Goal: Transaction & Acquisition: Purchase product/service

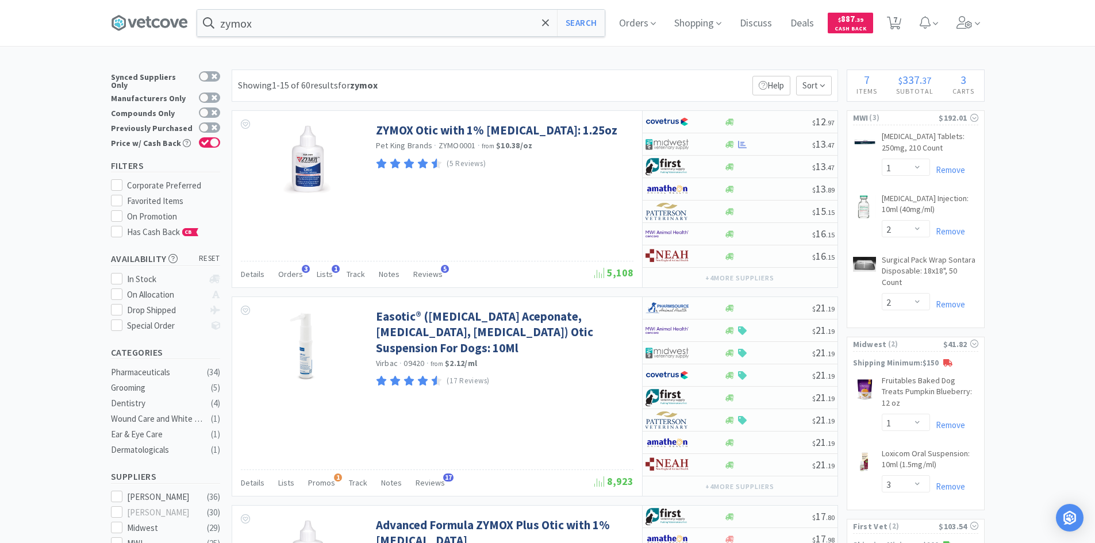
select select "1"
select select "2"
select select "1"
select select "3"
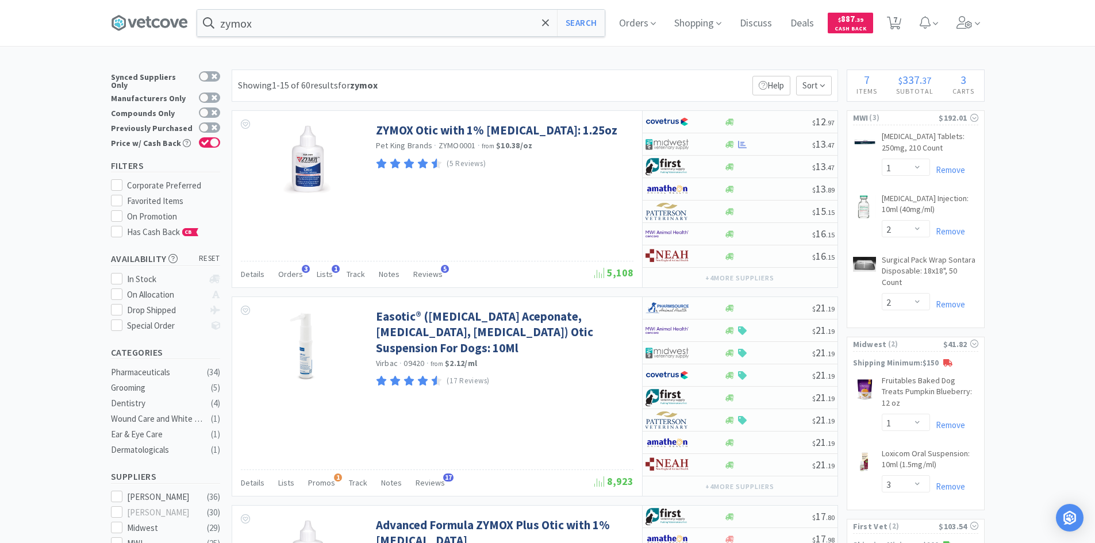
select select "10"
select select "1"
click at [439, 30] on input "zymox" at bounding box center [400, 23] width 407 height 26
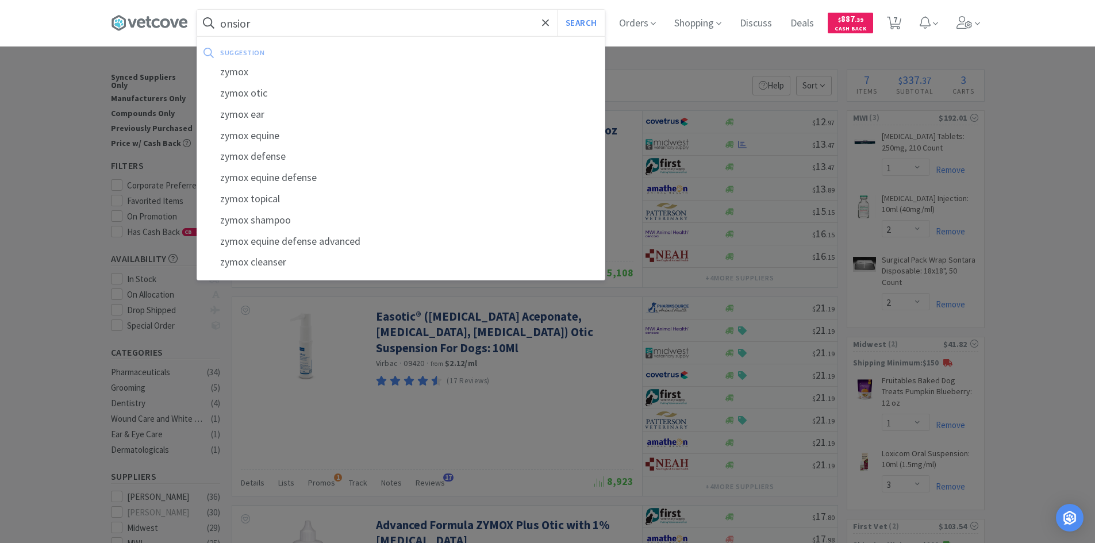
click at [557, 10] on button "Search" at bounding box center [581, 23] width 48 height 26
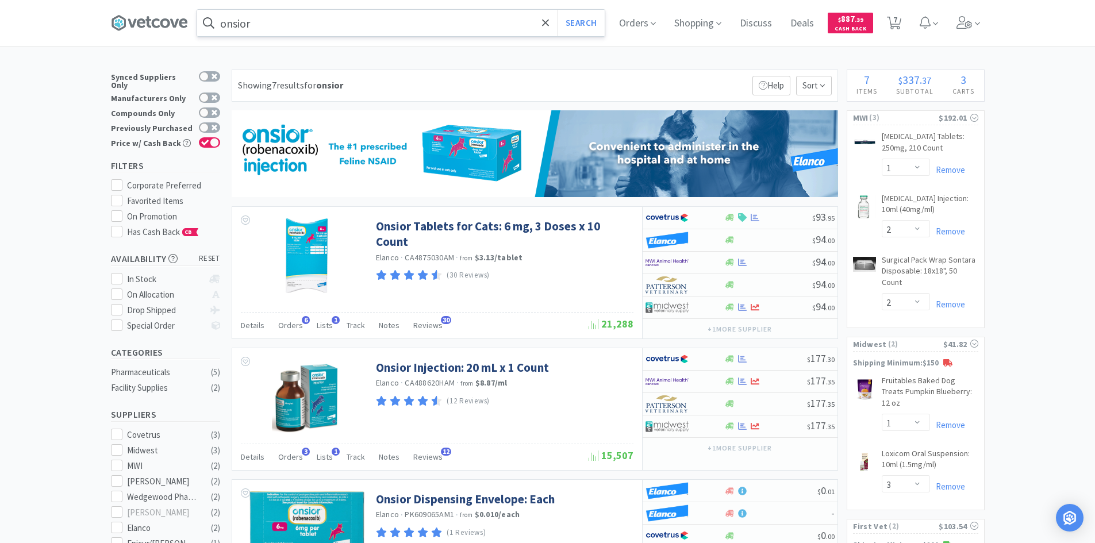
click at [366, 25] on input "onsior" at bounding box center [400, 23] width 407 height 26
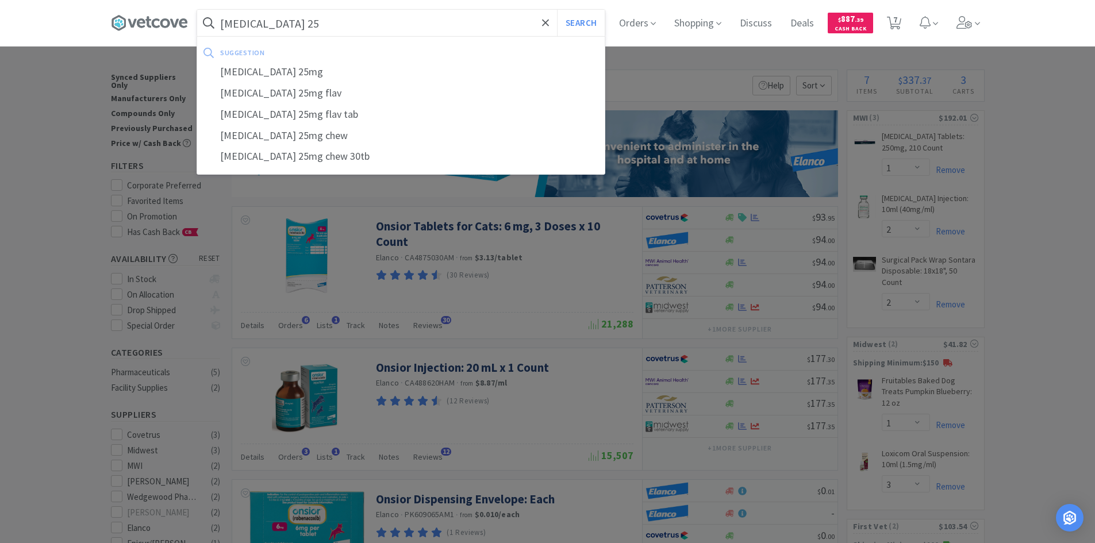
type input "[MEDICAL_DATA] 25"
click at [557, 10] on button "Search" at bounding box center [581, 23] width 48 height 26
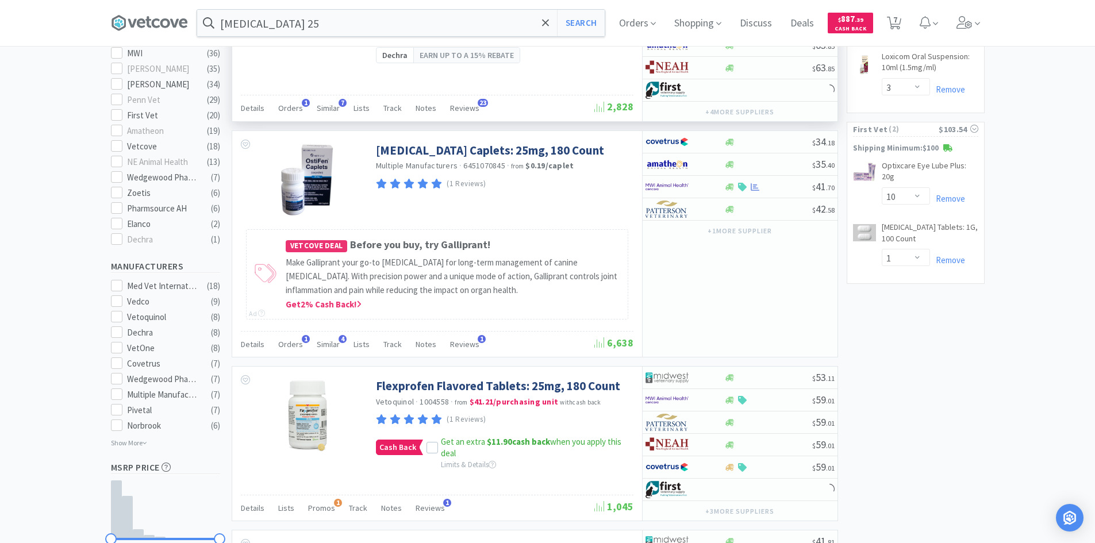
scroll to position [402, 0]
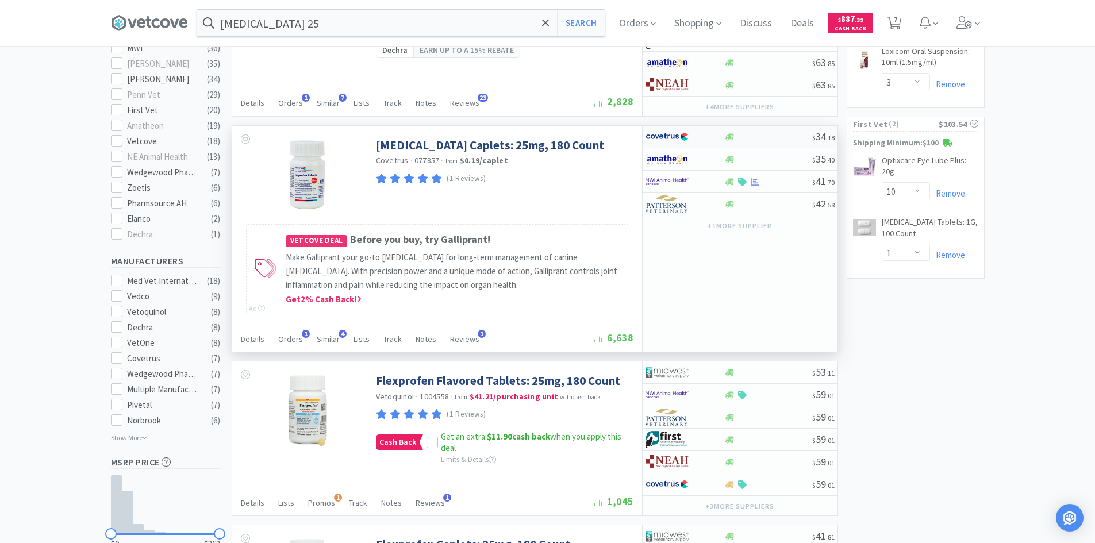
click at [710, 136] on div at bounding box center [684, 137] width 79 height 20
select select "1"
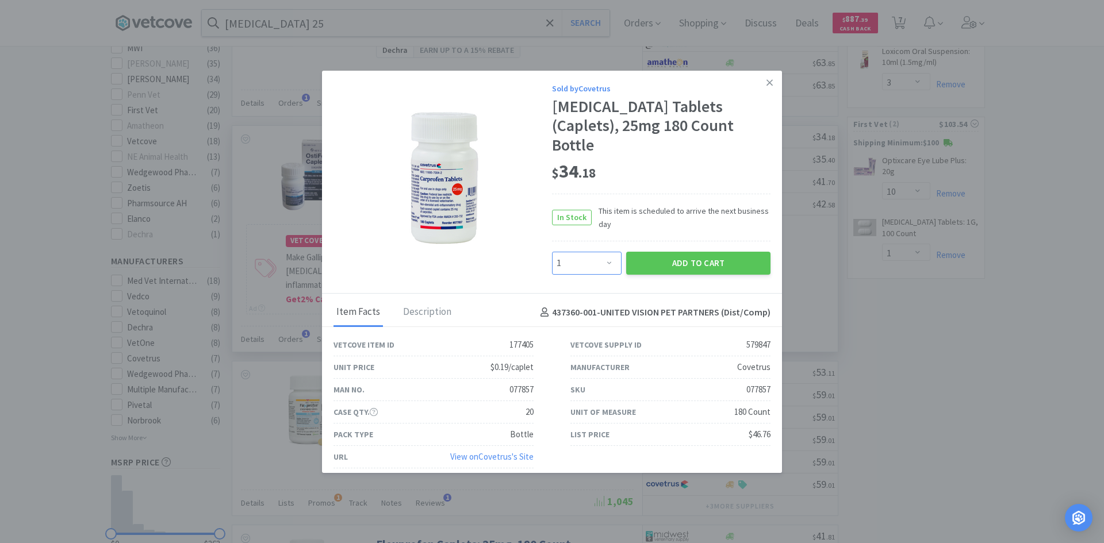
click at [600, 252] on select "Enter Quantity 1 2 3 4 5 6 7 8 9 10 11 12 13 14 15 16 17 18 19 20 Enter Quantity" at bounding box center [587, 263] width 70 height 23
click at [528, 226] on div at bounding box center [442, 178] width 218 height 144
click at [673, 252] on button "Add to Cart" at bounding box center [698, 263] width 144 height 23
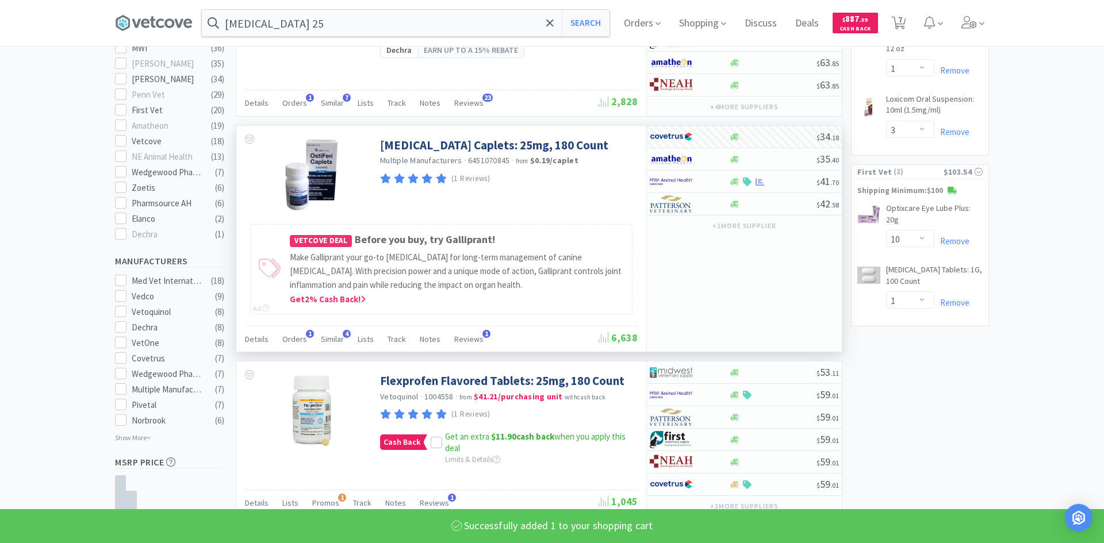
select select "1"
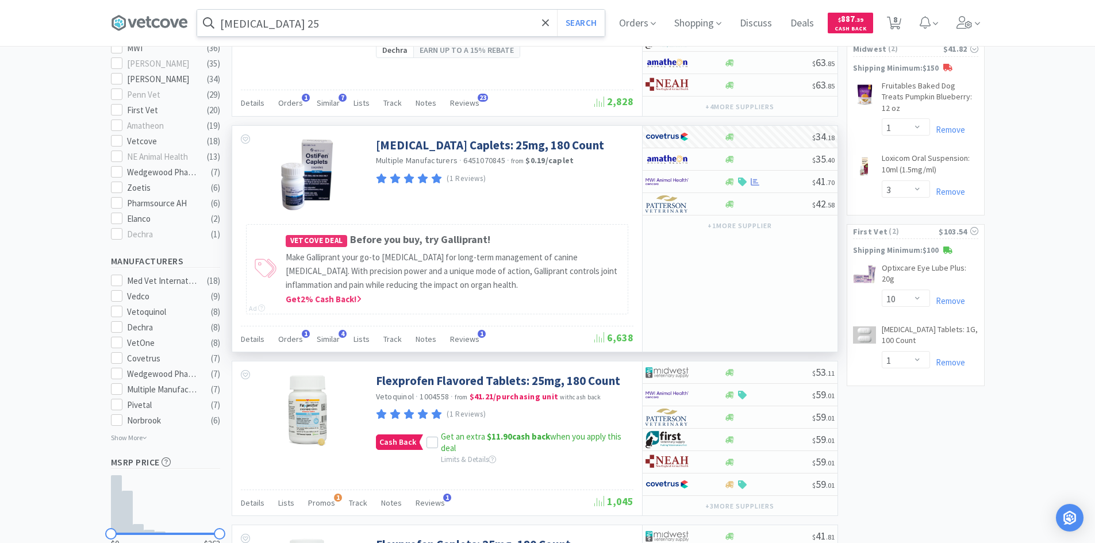
click at [467, 24] on input "[MEDICAL_DATA] 25" at bounding box center [400, 23] width 407 height 26
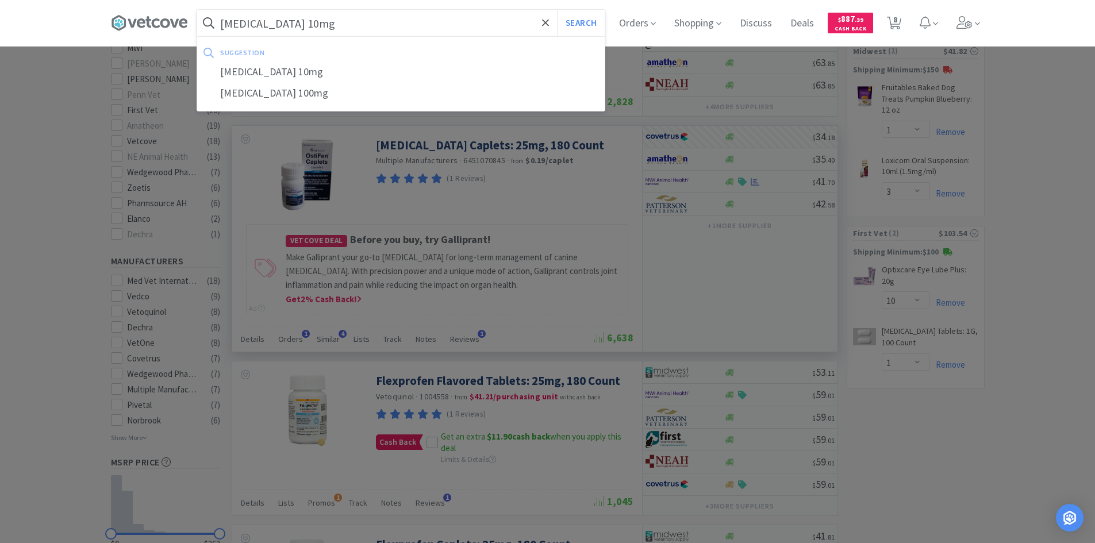
type input "[MEDICAL_DATA] 10mg"
click at [557, 10] on button "Search" at bounding box center [581, 23] width 48 height 26
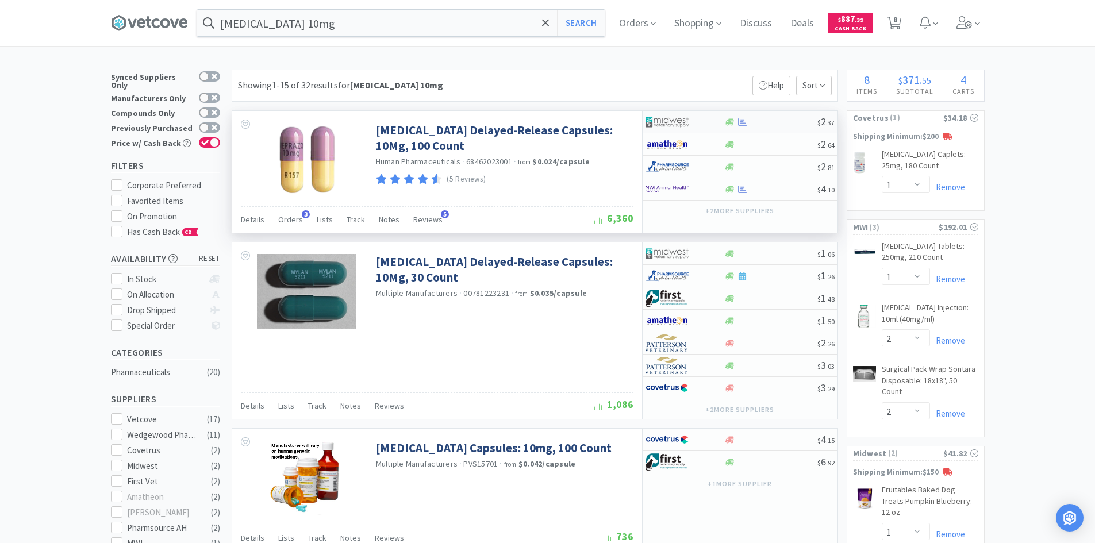
click at [705, 123] on div at bounding box center [676, 122] width 63 height 20
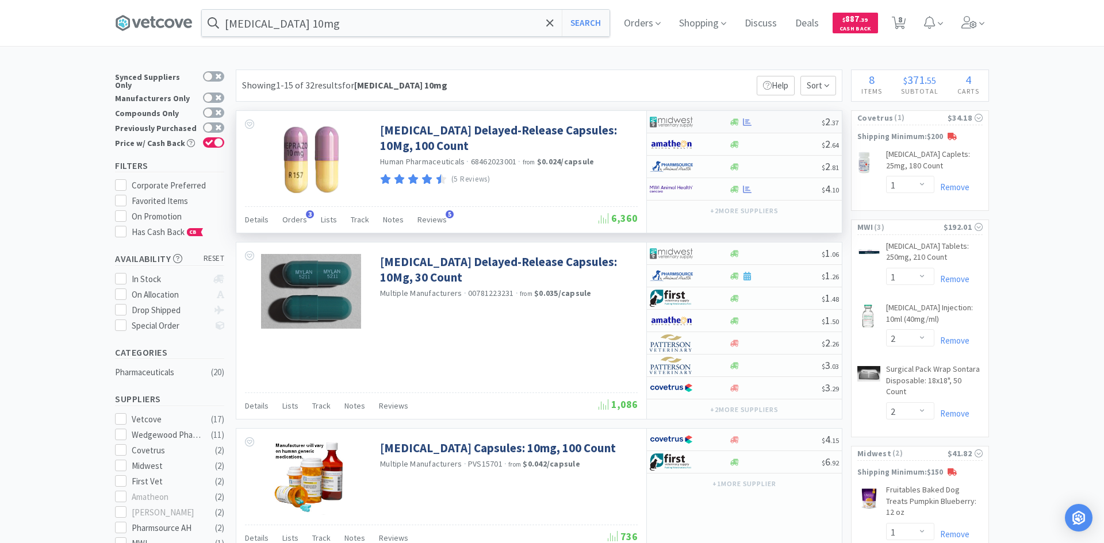
select select "1"
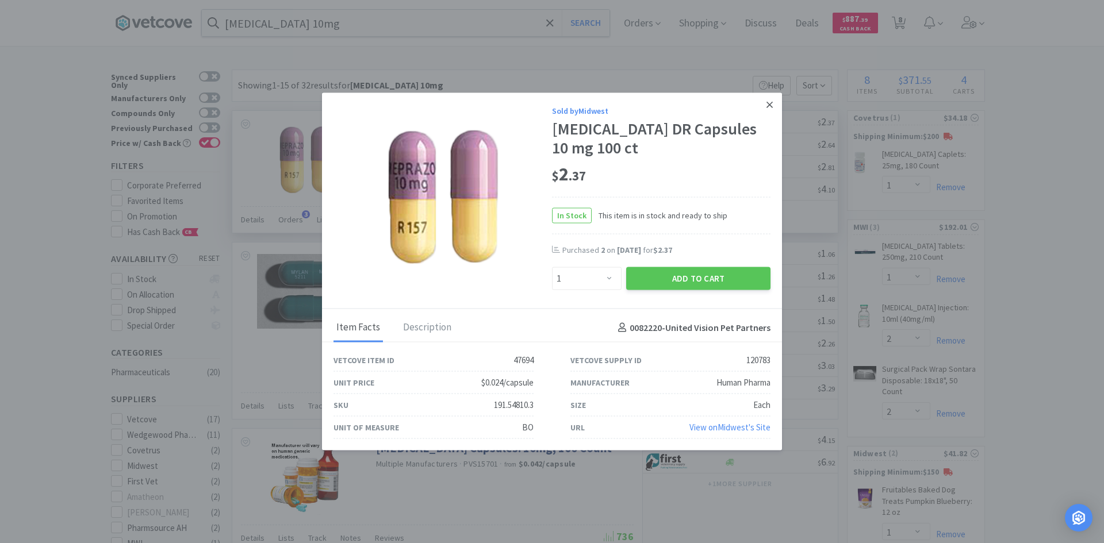
click at [769, 102] on icon at bounding box center [769, 104] width 6 height 10
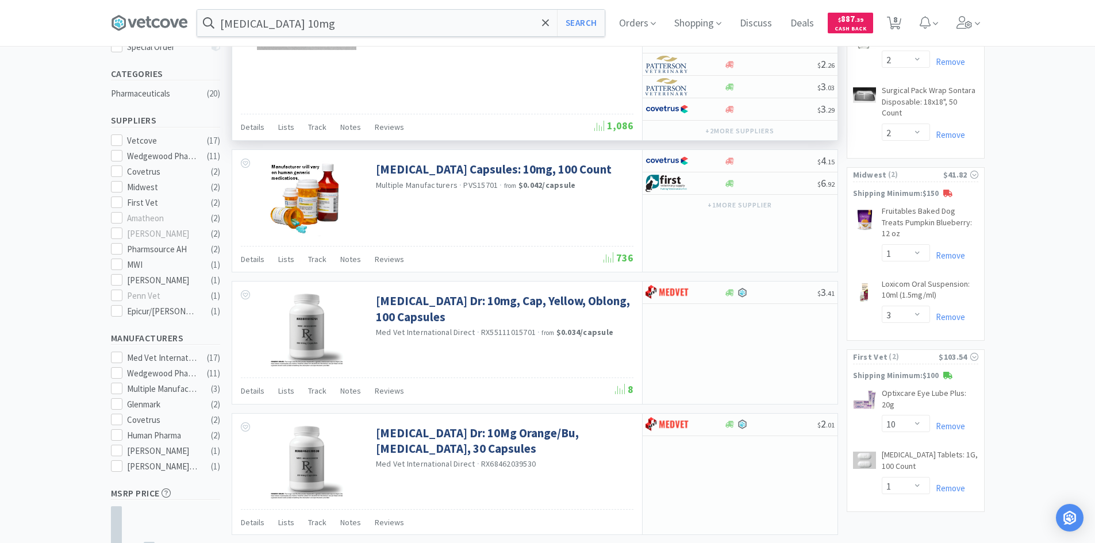
scroll to position [287, 0]
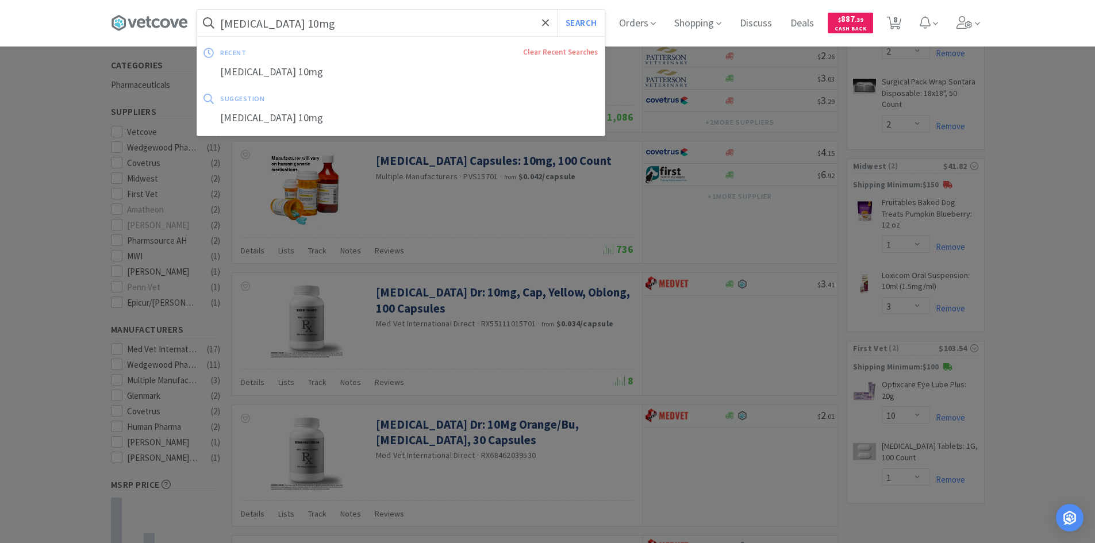
click at [407, 17] on input "[MEDICAL_DATA] 10mg" at bounding box center [400, 23] width 407 height 26
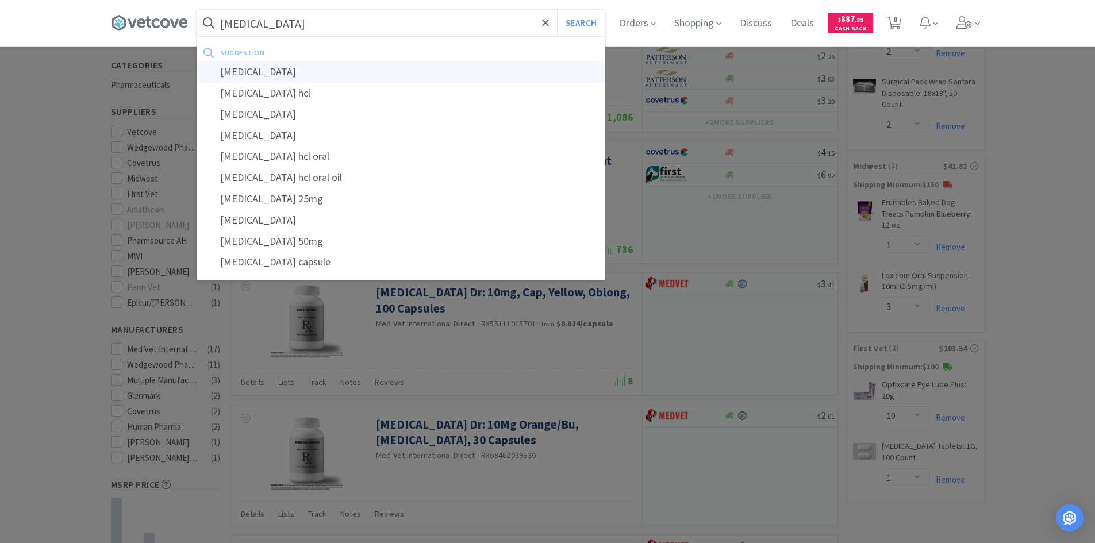
click at [368, 64] on div "[MEDICAL_DATA]" at bounding box center [400, 71] width 407 height 21
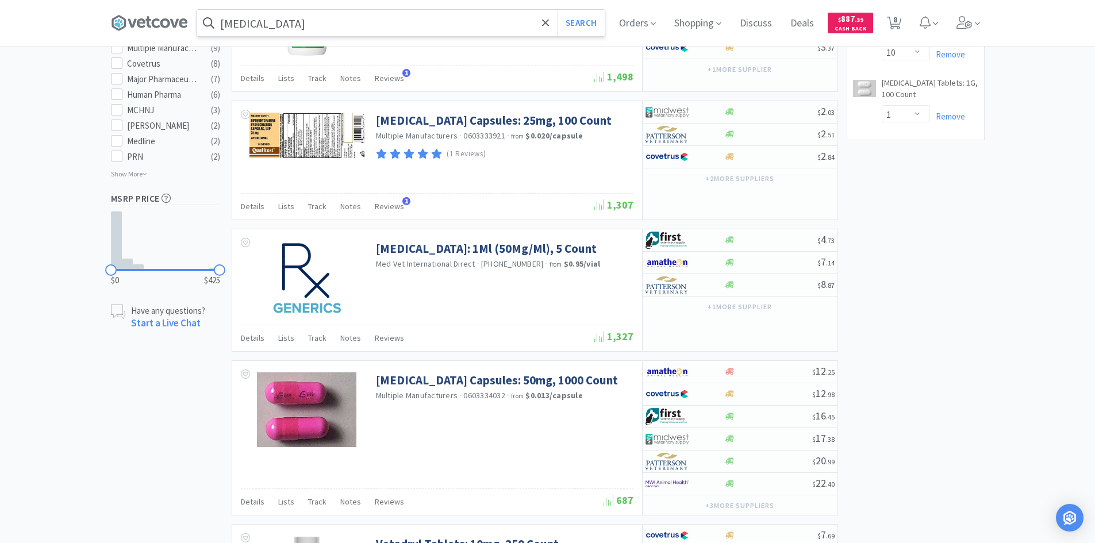
scroll to position [690, 0]
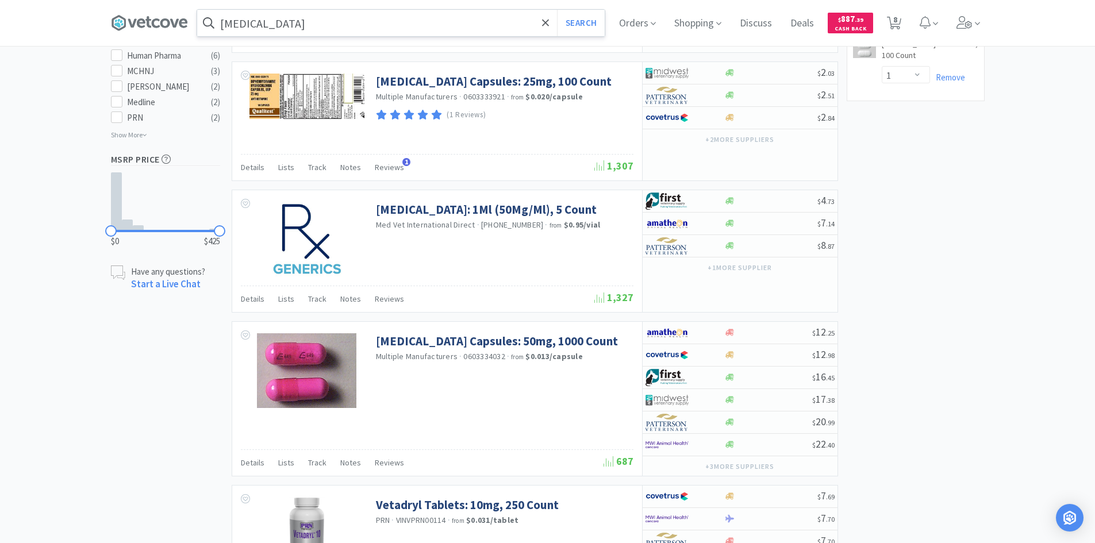
click at [373, 25] on input "[MEDICAL_DATA]" at bounding box center [400, 23] width 407 height 26
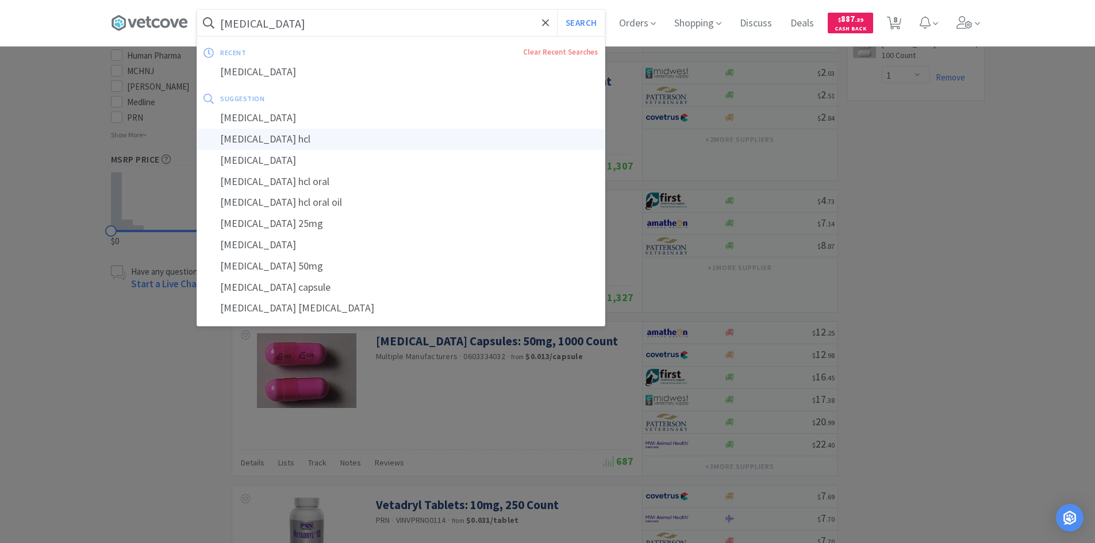
click at [343, 139] on div "[MEDICAL_DATA] hcl" at bounding box center [400, 139] width 407 height 21
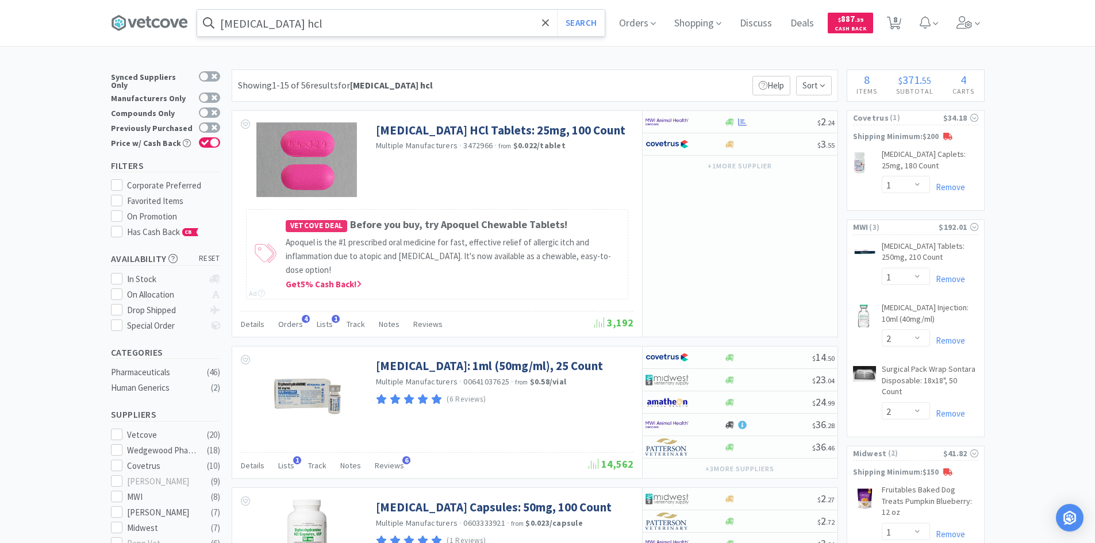
click at [369, 22] on input "[MEDICAL_DATA] hcl" at bounding box center [400, 23] width 407 height 26
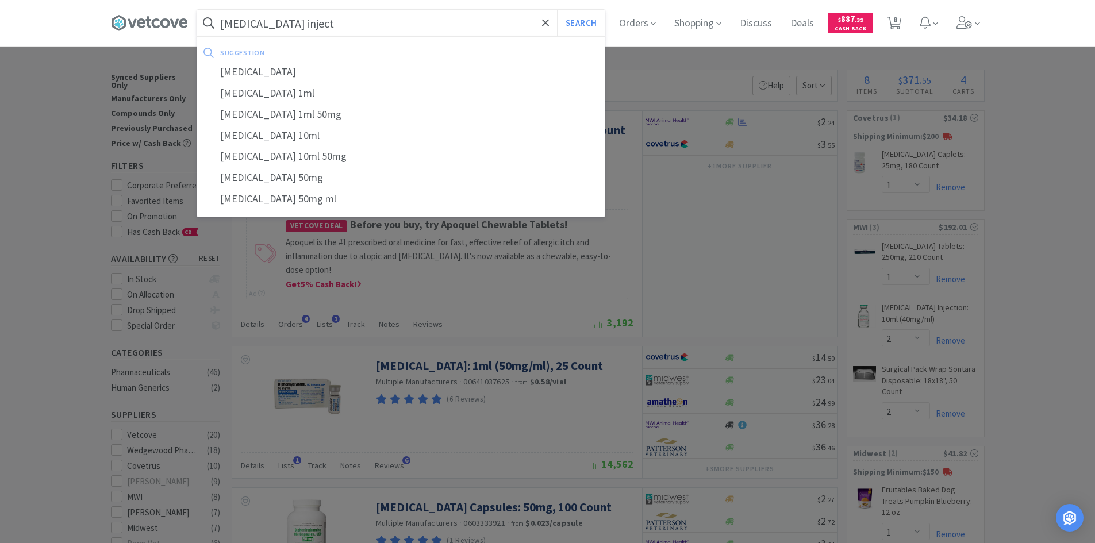
type input "[MEDICAL_DATA] inject"
click at [557, 10] on button "Search" at bounding box center [581, 23] width 48 height 26
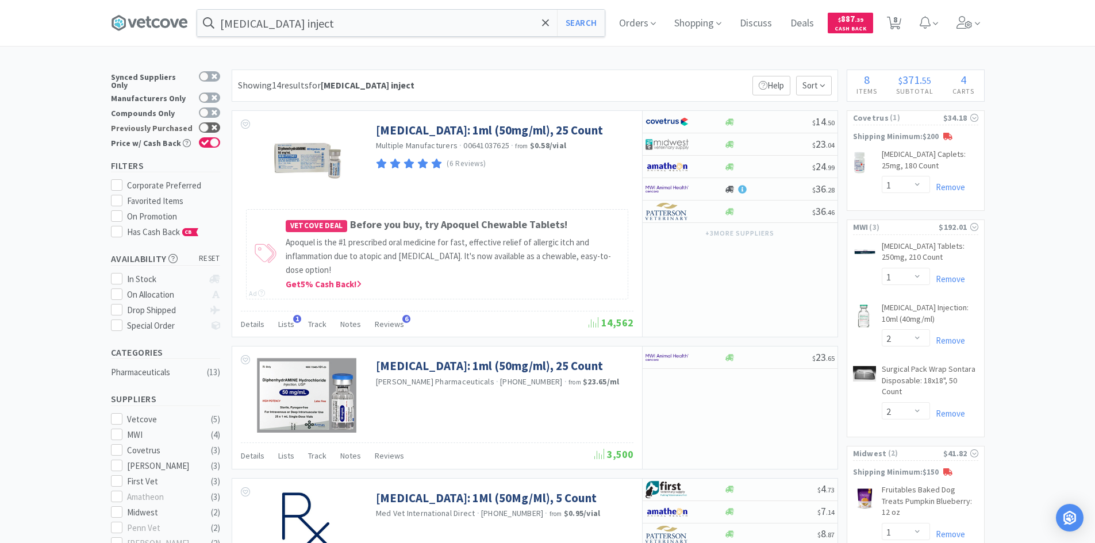
click at [210, 124] on div at bounding box center [209, 127] width 21 height 10
checkbox input "true"
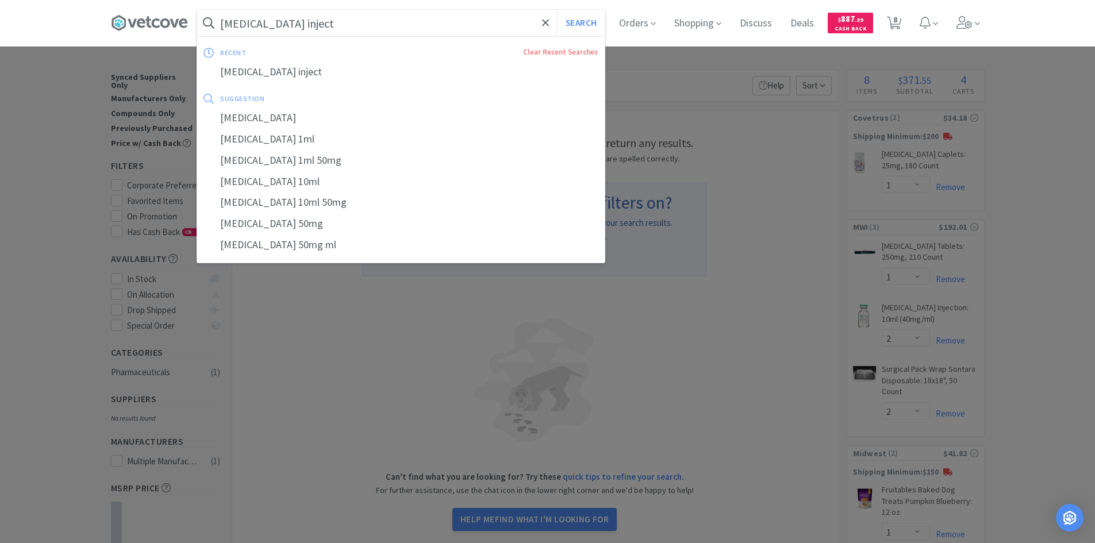
click at [370, 20] on input "[MEDICAL_DATA] inject" at bounding box center [400, 23] width 407 height 26
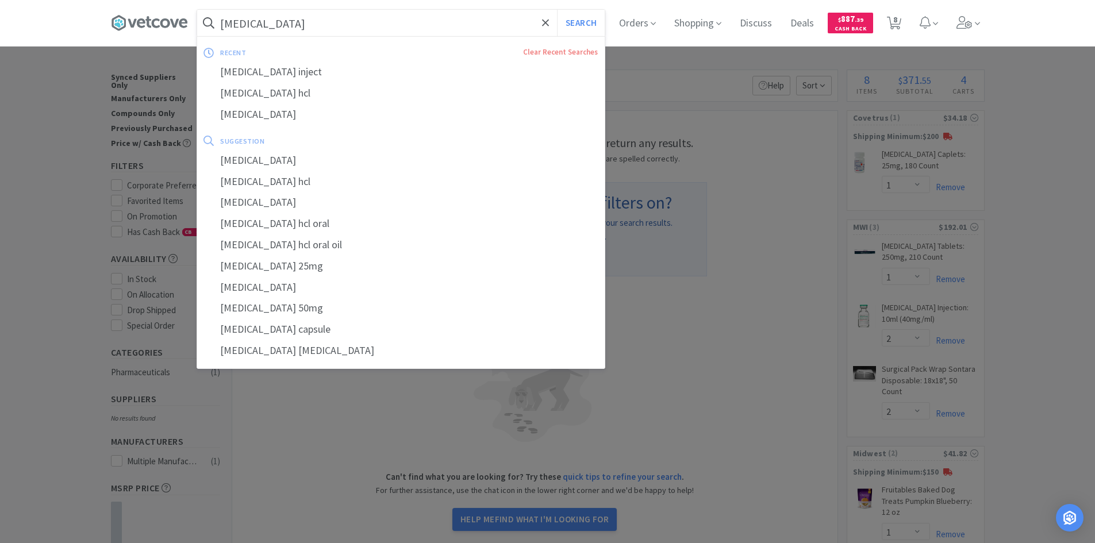
type input "[MEDICAL_DATA]"
click at [557, 10] on button "Search" at bounding box center [581, 23] width 48 height 26
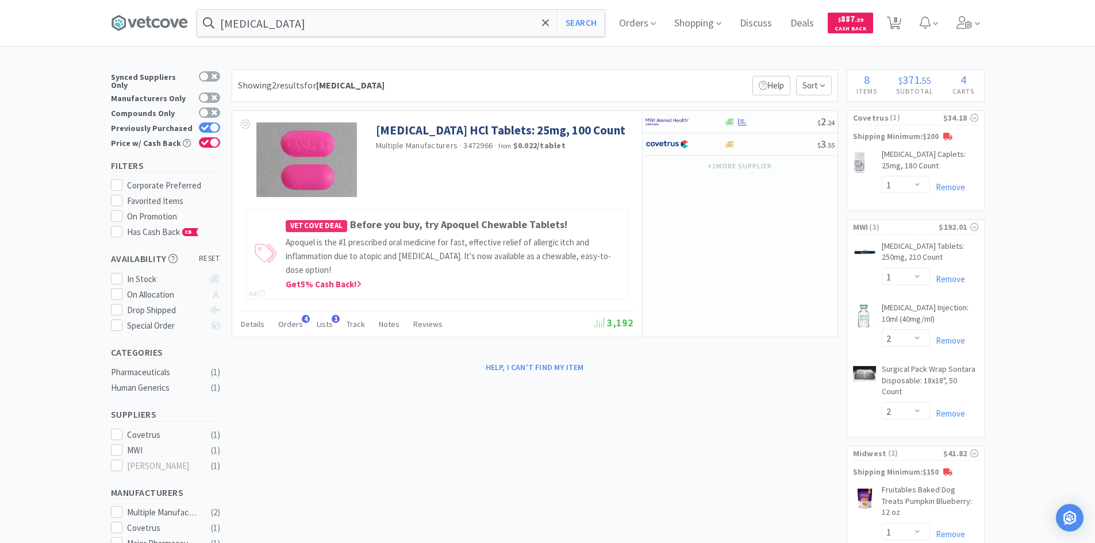
click at [217, 121] on div "Previously Purchased" at bounding box center [165, 128] width 109 height 15
click at [216, 123] on div at bounding box center [214, 127] width 9 height 9
checkbox input "false"
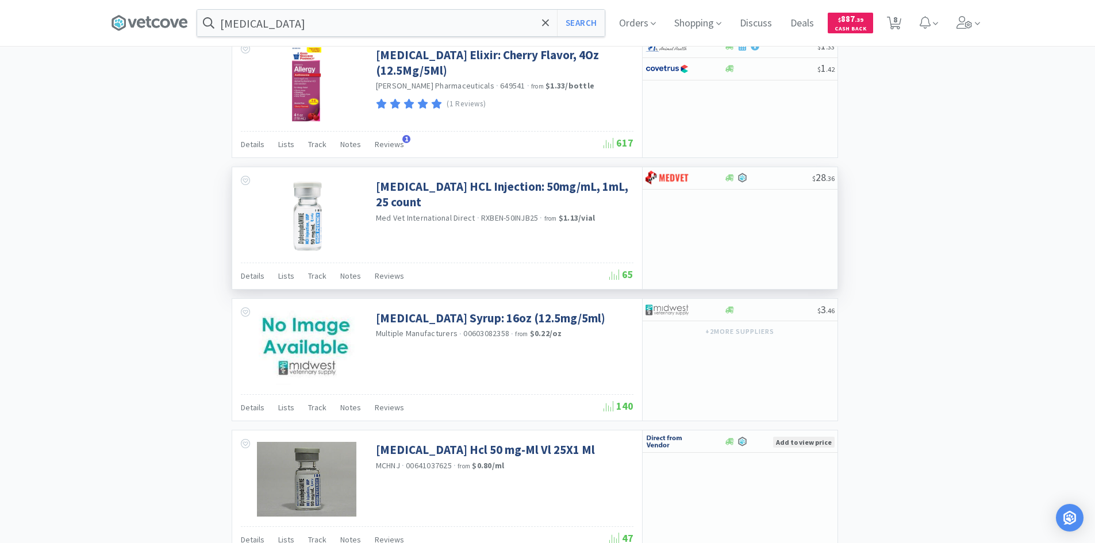
scroll to position [1875, 0]
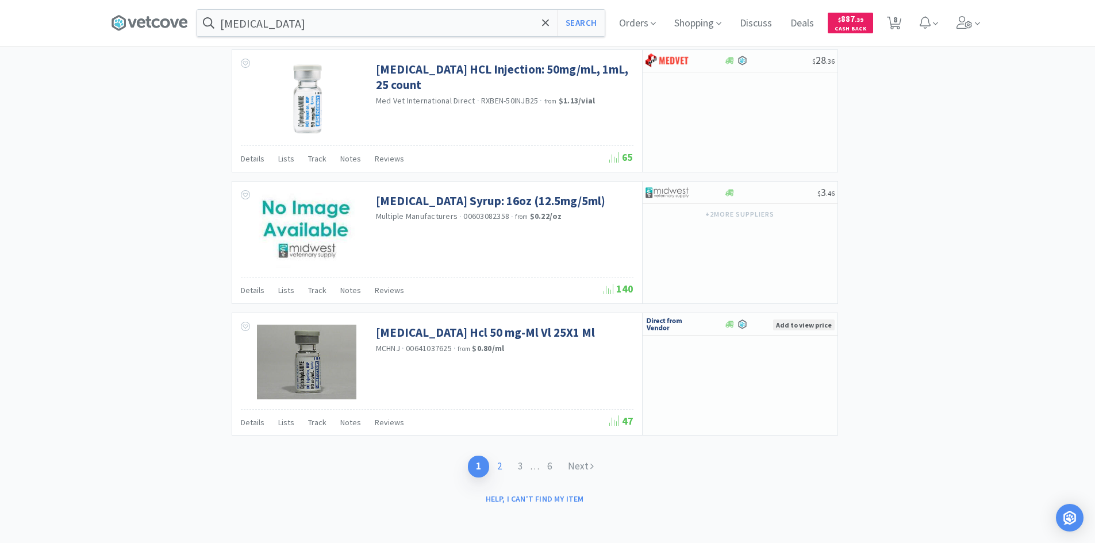
click at [495, 470] on link "2" at bounding box center [499, 466] width 21 height 21
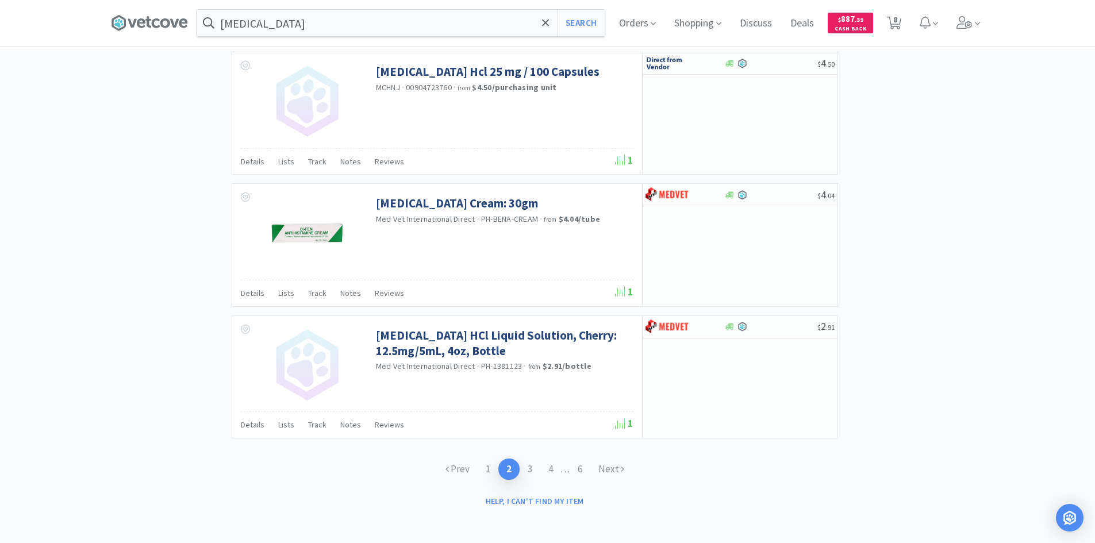
scroll to position [1641, 0]
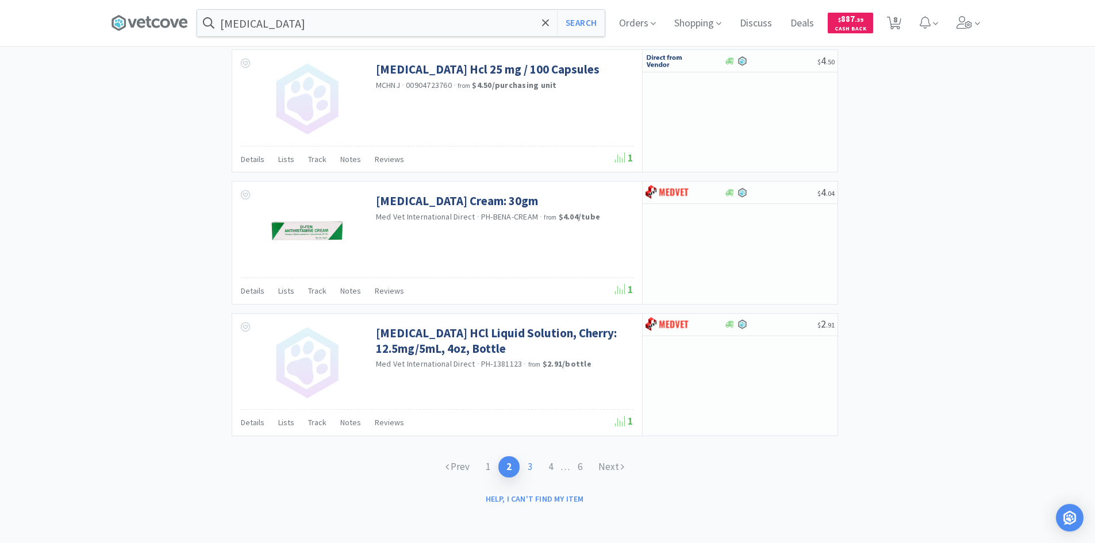
click at [523, 469] on link "3" at bounding box center [530, 466] width 21 height 21
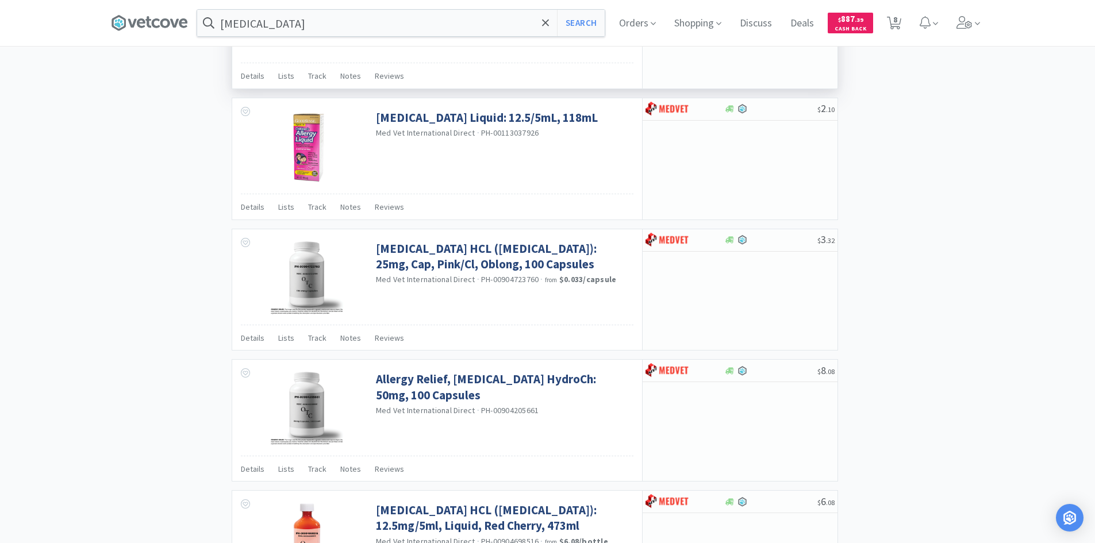
scroll to position [1629, 0]
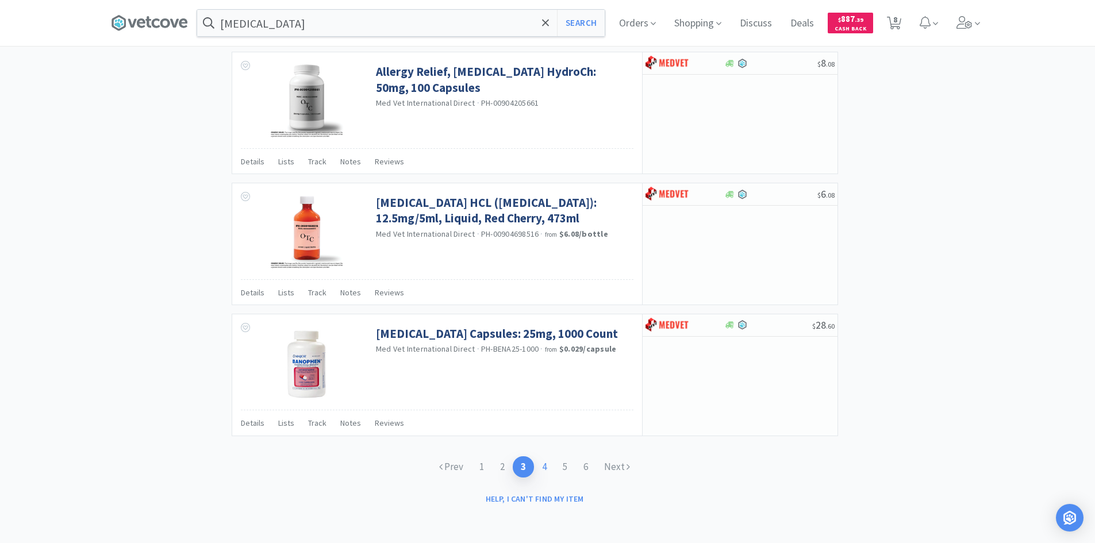
click at [551, 466] on link "4" at bounding box center [544, 466] width 21 height 21
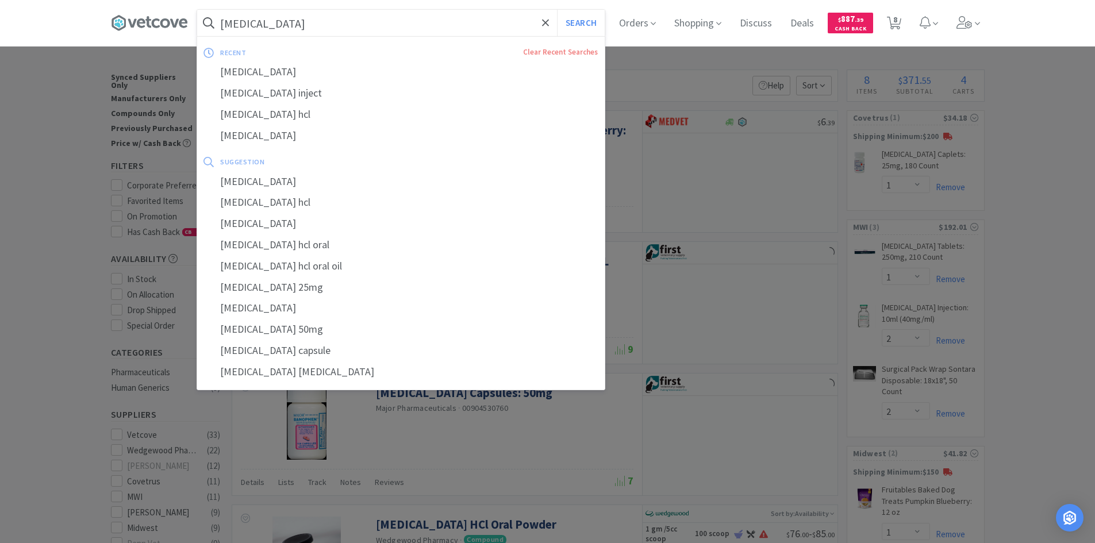
click at [398, 22] on input "[MEDICAL_DATA]" at bounding box center [400, 23] width 407 height 26
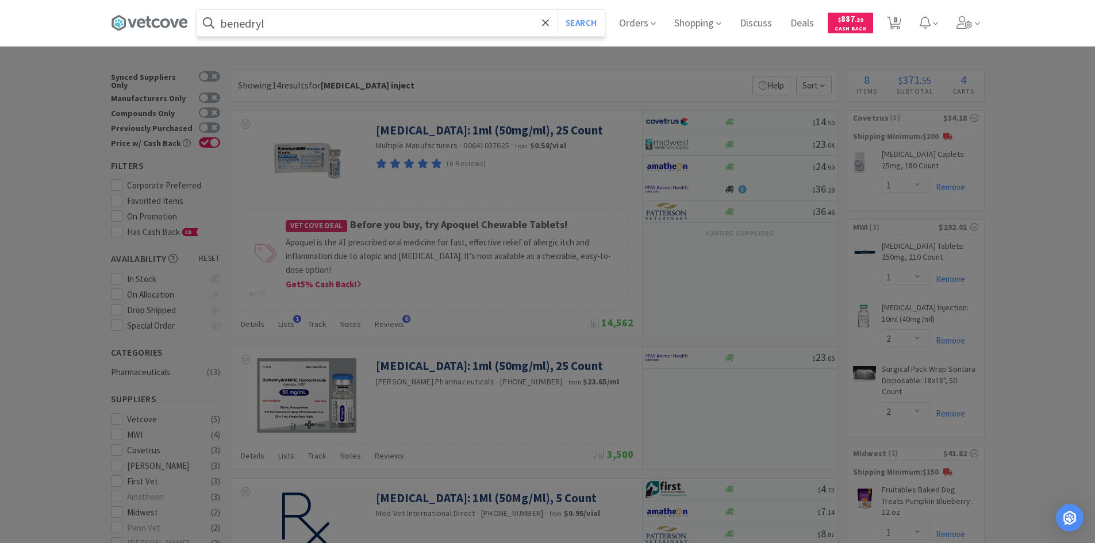
click at [557, 10] on button "Search" at bounding box center [581, 23] width 48 height 26
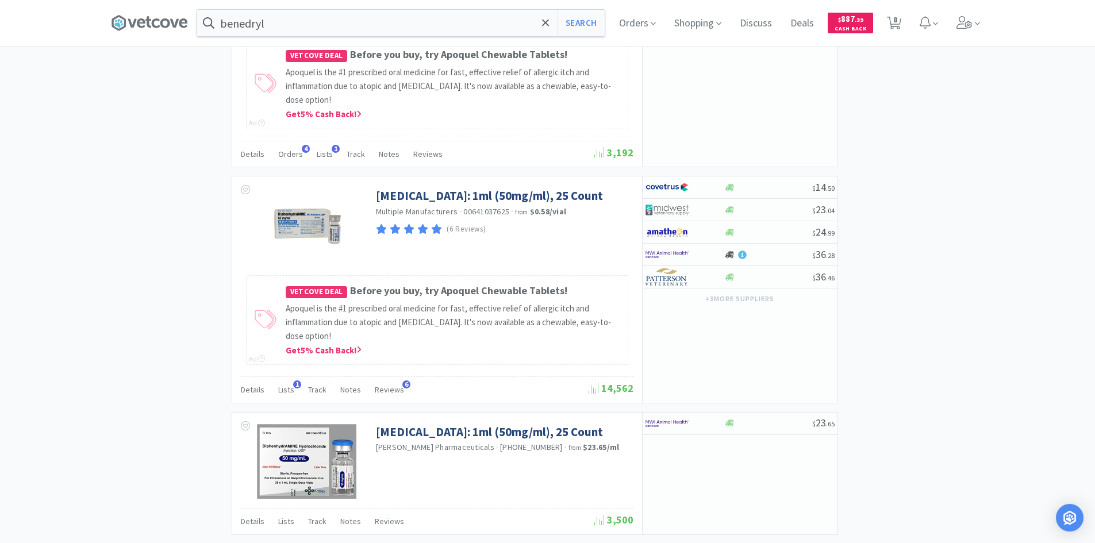
scroll to position [1951, 0]
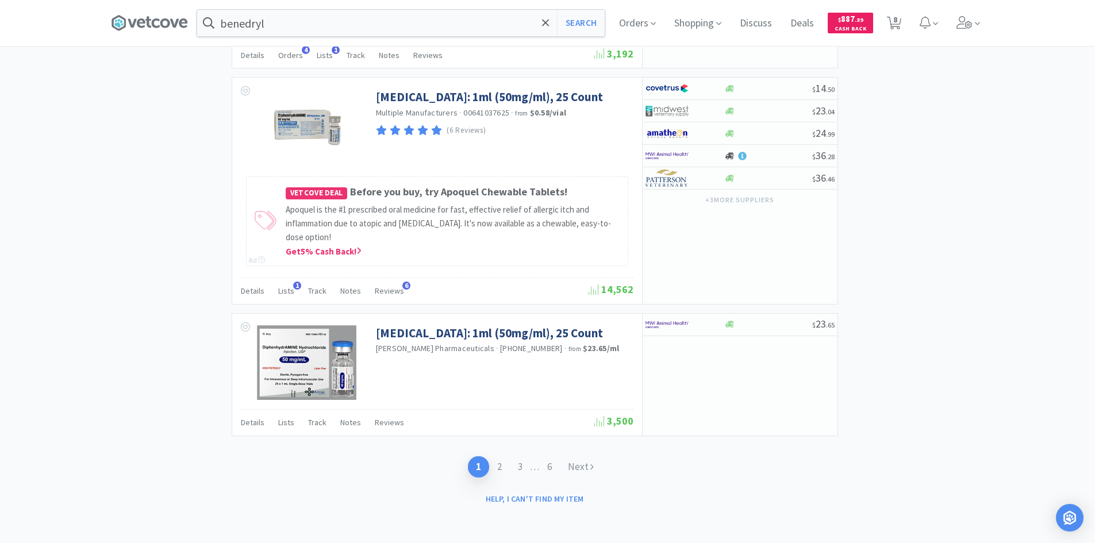
type input "[MEDICAL_DATA] inject"
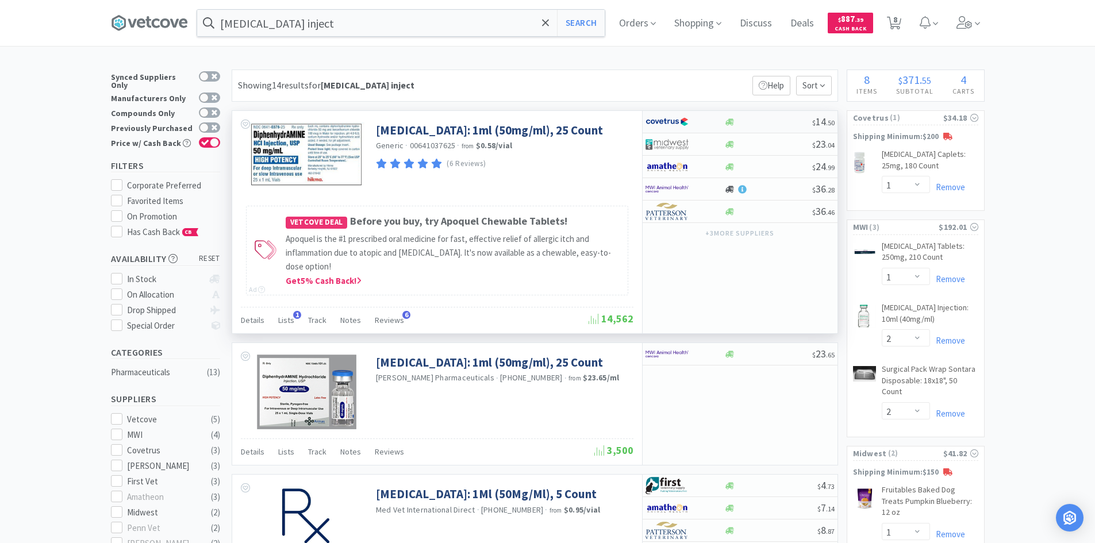
click at [708, 125] on div at bounding box center [676, 122] width 63 height 20
select select "1"
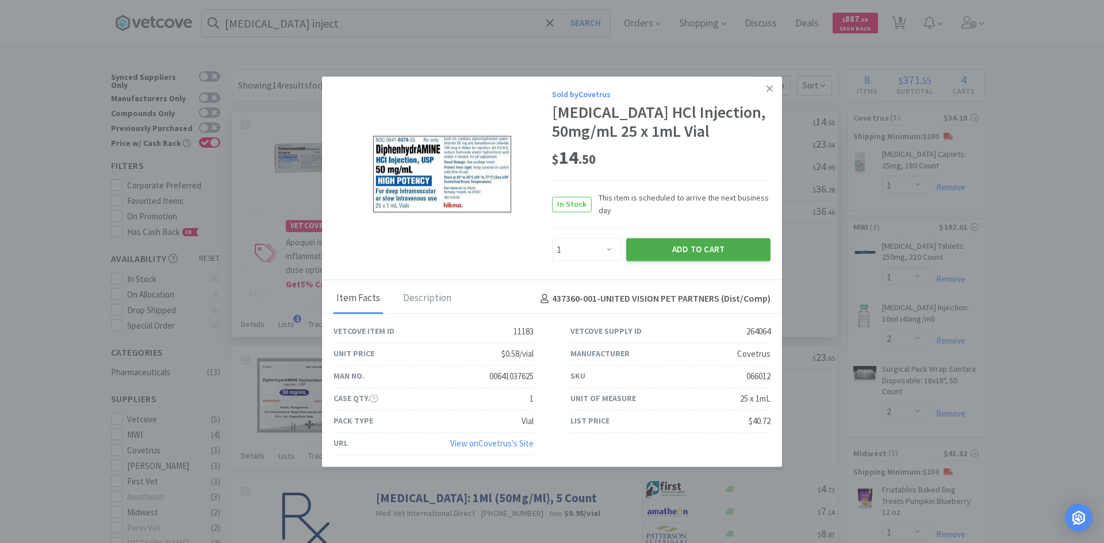
click at [676, 262] on button "Add to Cart" at bounding box center [698, 250] width 144 height 23
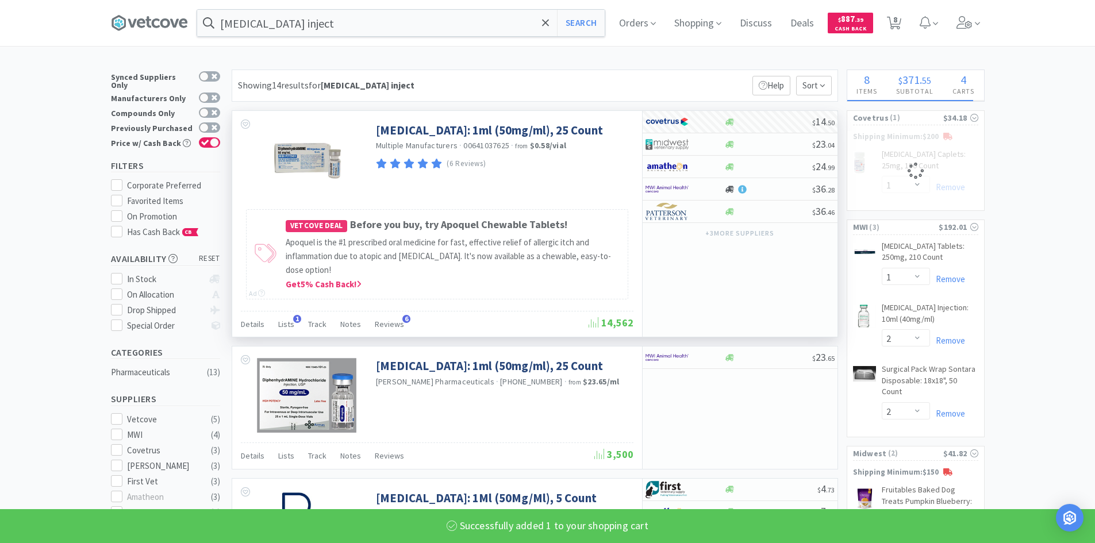
select select "1"
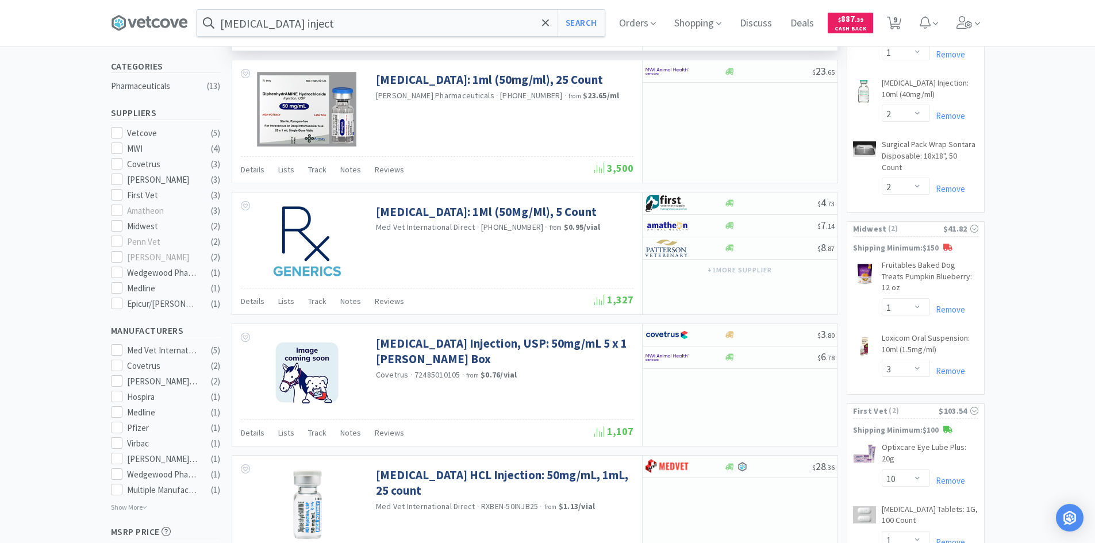
scroll to position [287, 0]
click at [421, 20] on input "[MEDICAL_DATA] inject" at bounding box center [400, 23] width 407 height 26
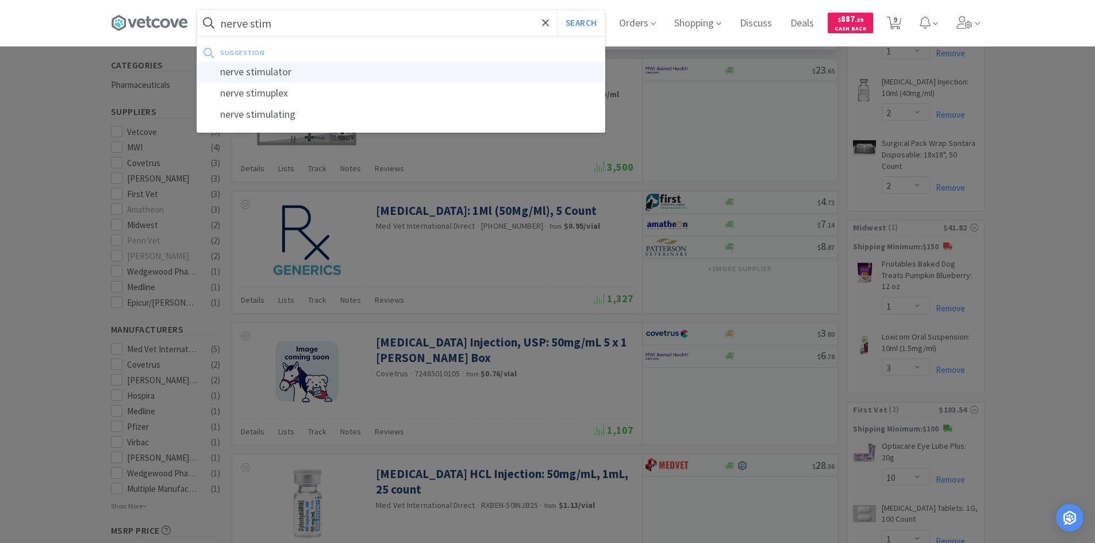
type input "nerve stimulator"
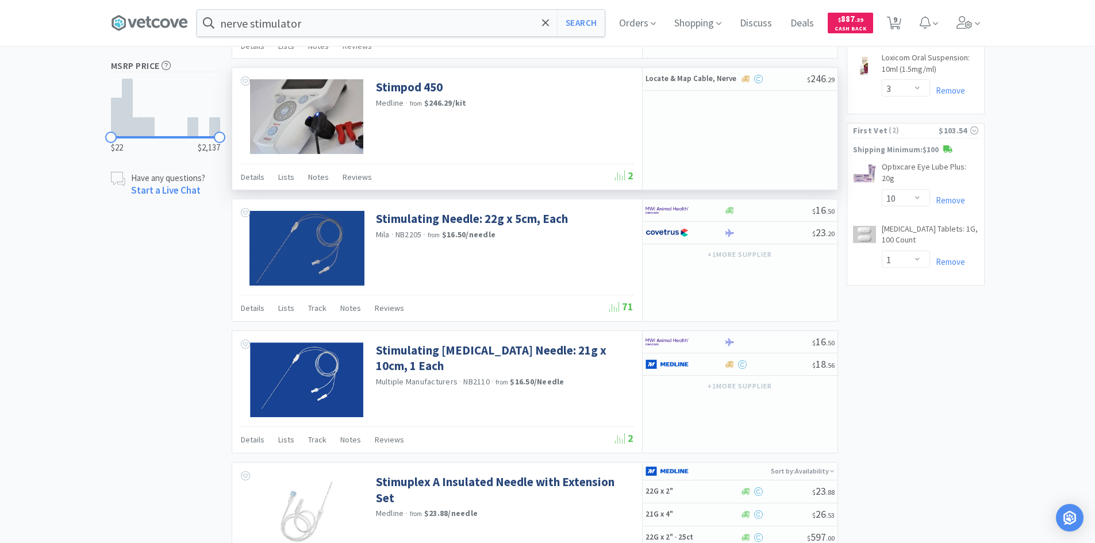
scroll to position [460, 0]
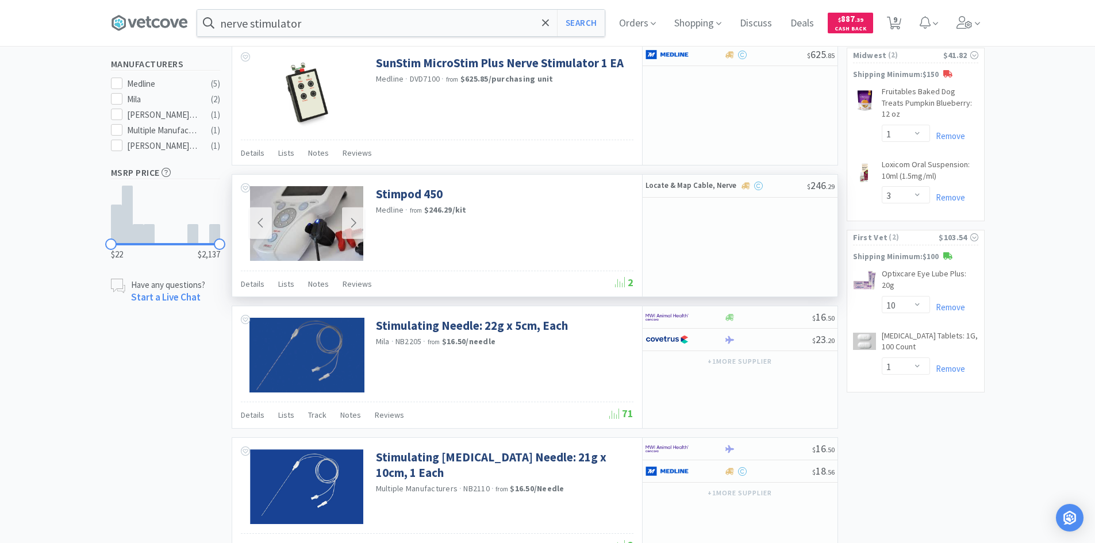
click at [323, 207] on img at bounding box center [306, 223] width 113 height 75
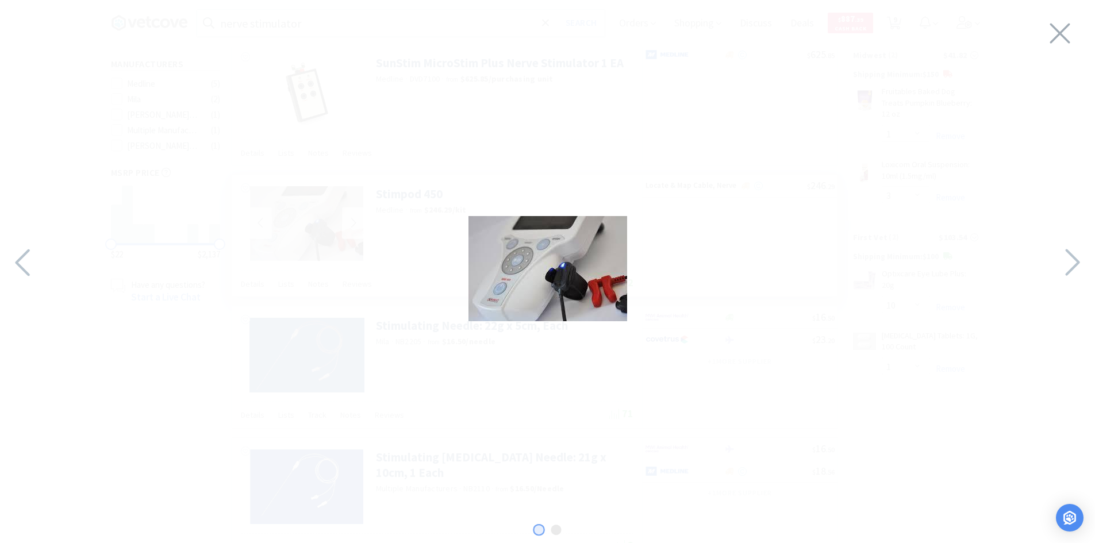
click at [542, 260] on img at bounding box center [547, 268] width 159 height 105
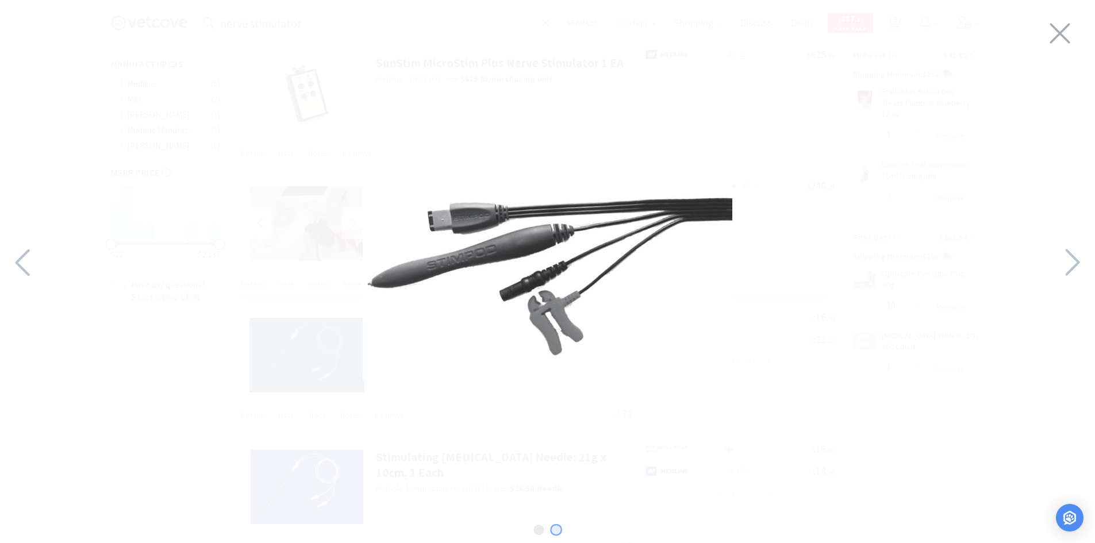
click at [674, 207] on img at bounding box center [548, 269] width 370 height 222
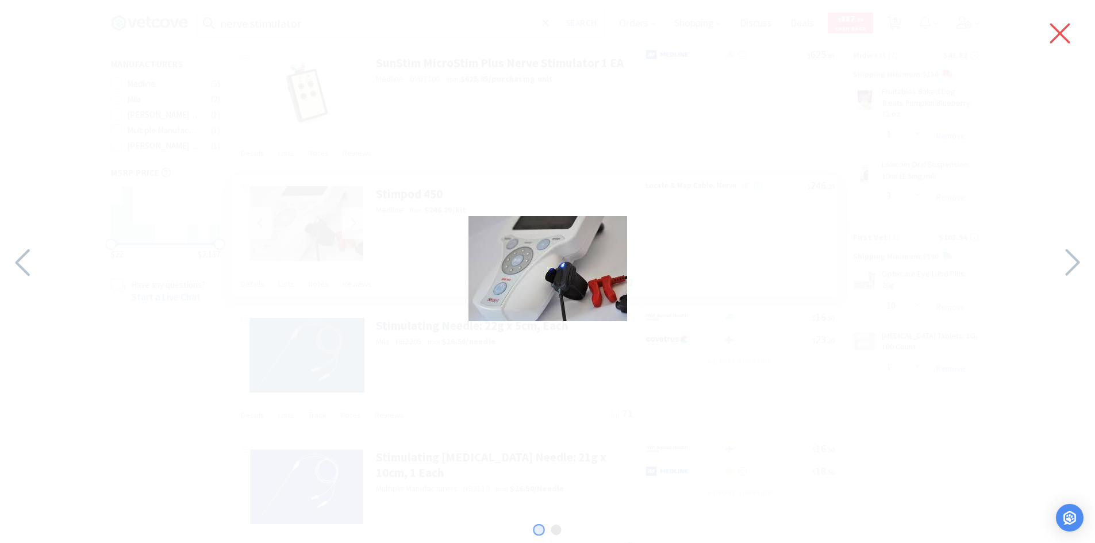
click at [1061, 28] on icon at bounding box center [1060, 33] width 24 height 32
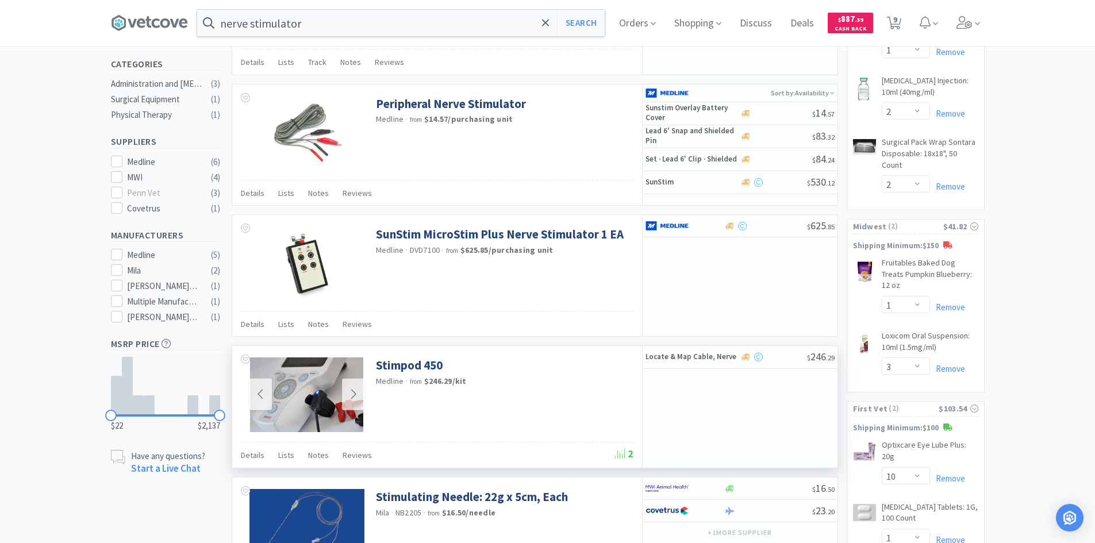
scroll to position [287, 0]
click at [425, 370] on link "Stimpod 450" at bounding box center [409, 367] width 67 height 16
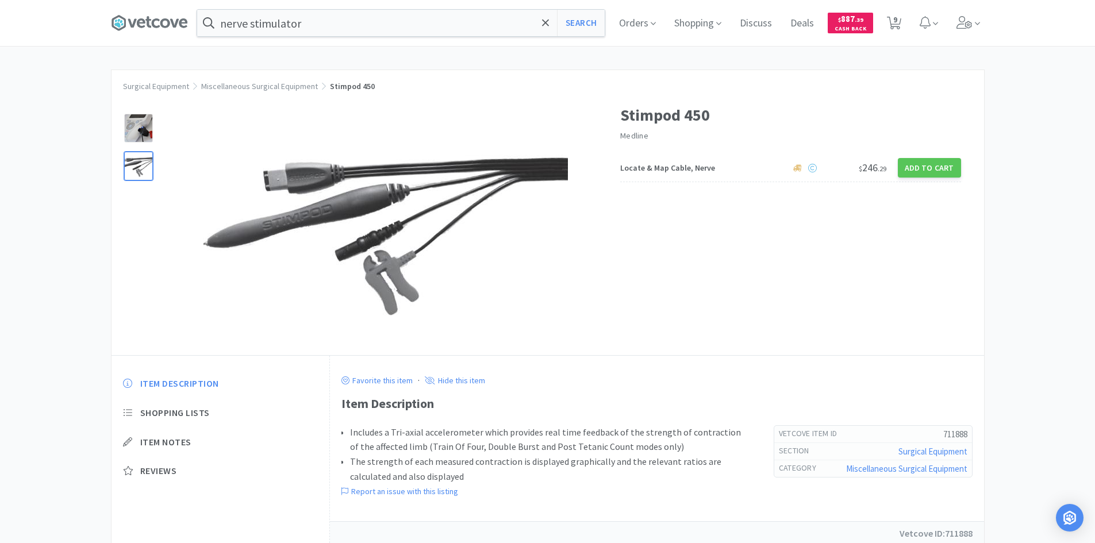
scroll to position [287, 0]
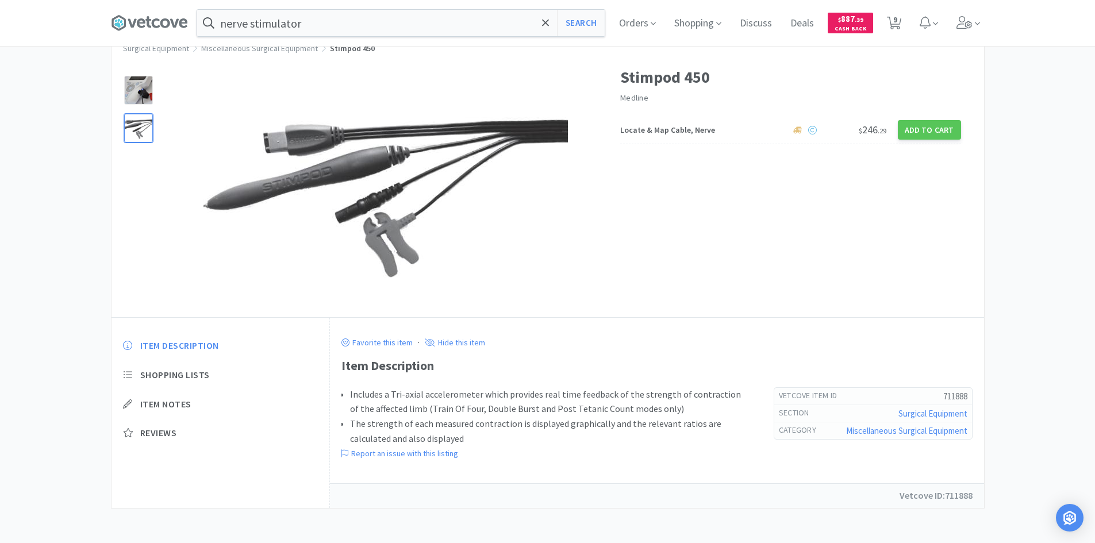
select select "1"
select select "2"
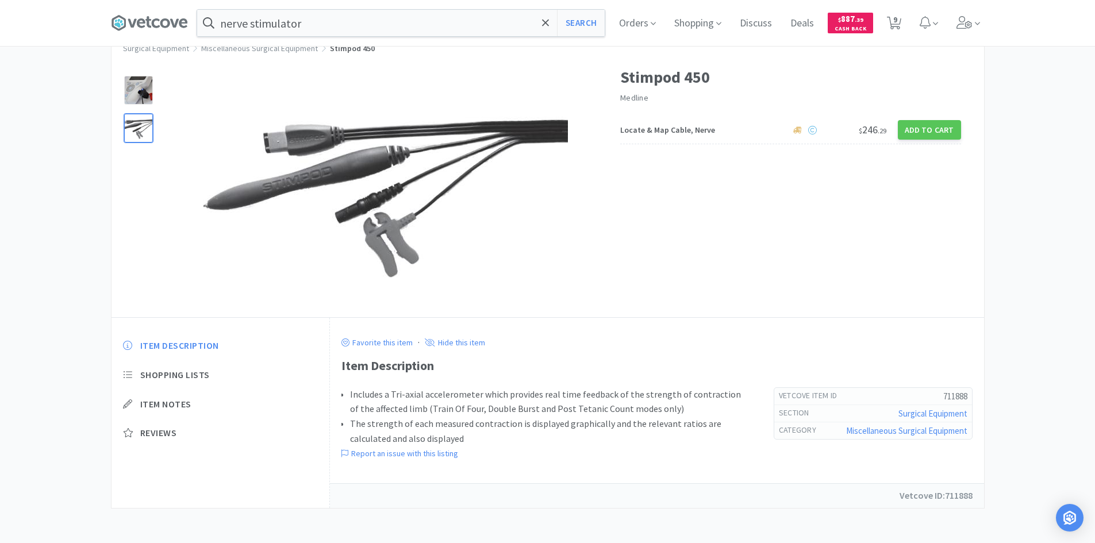
select select "1"
select select "3"
select select "10"
select select "1"
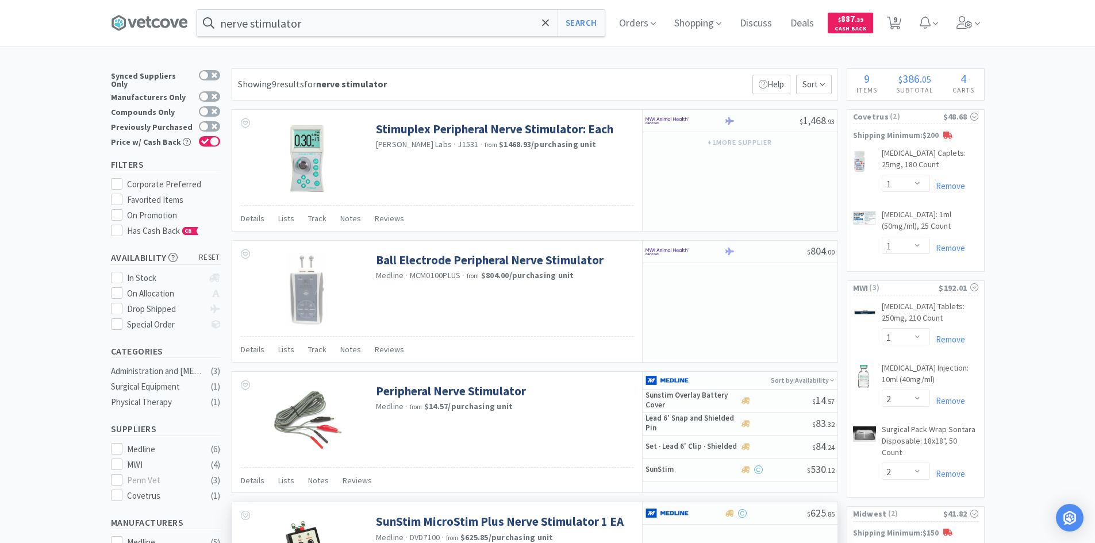
scroll to position [0, 0]
click at [458, 388] on link "Peripheral Nerve Stimulator" at bounding box center [451, 393] width 150 height 16
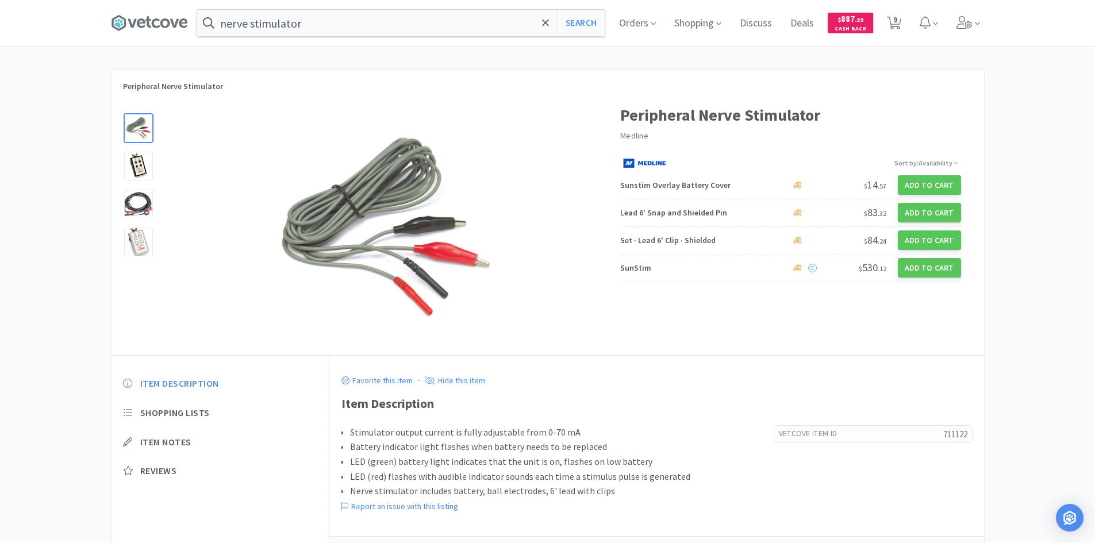
select select "1"
select select "2"
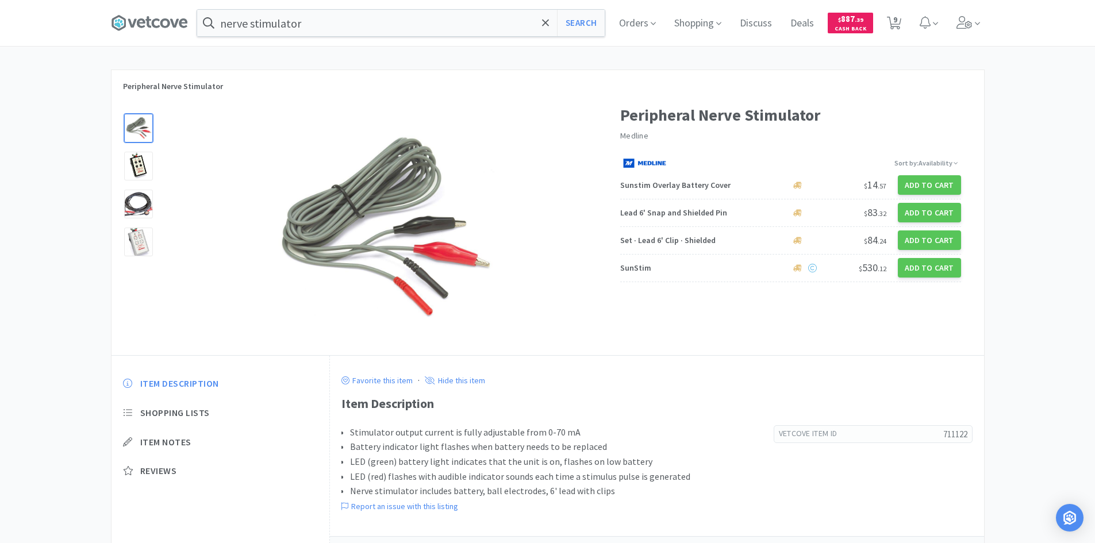
select select "1"
select select "3"
select select "10"
select select "1"
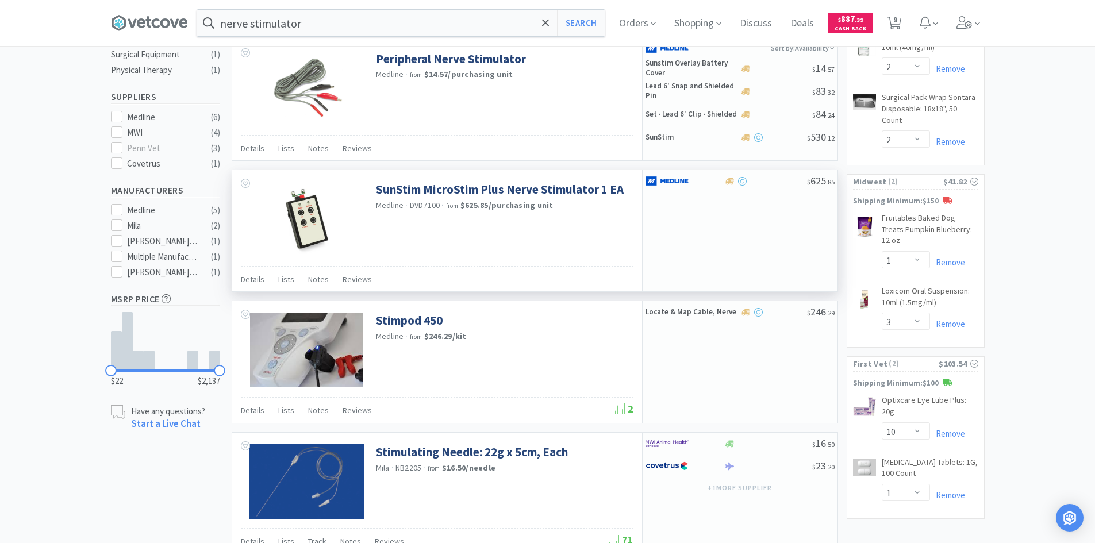
scroll to position [345, 0]
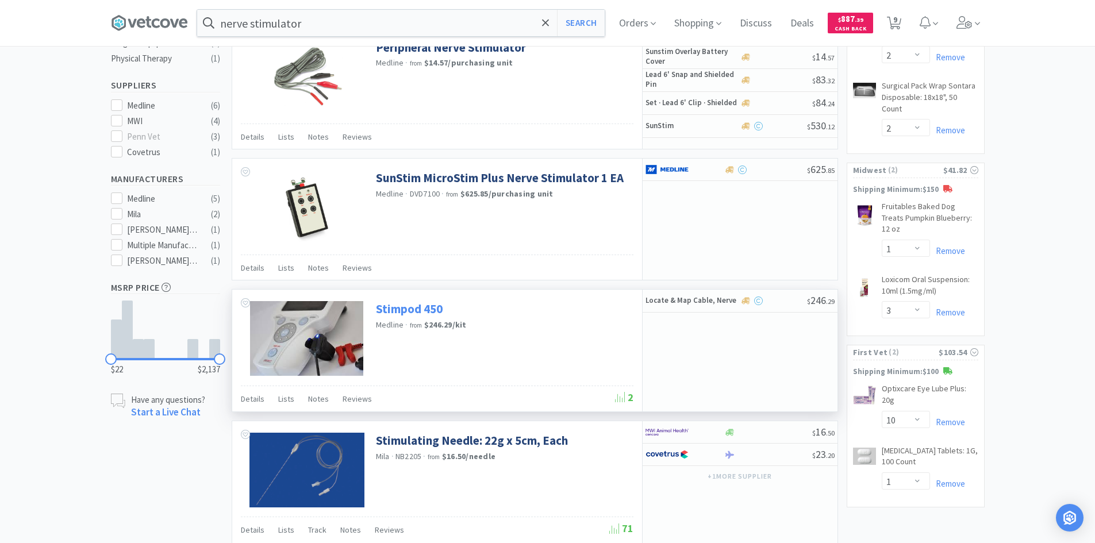
click at [428, 305] on link "Stimpod 450" at bounding box center [409, 309] width 67 height 16
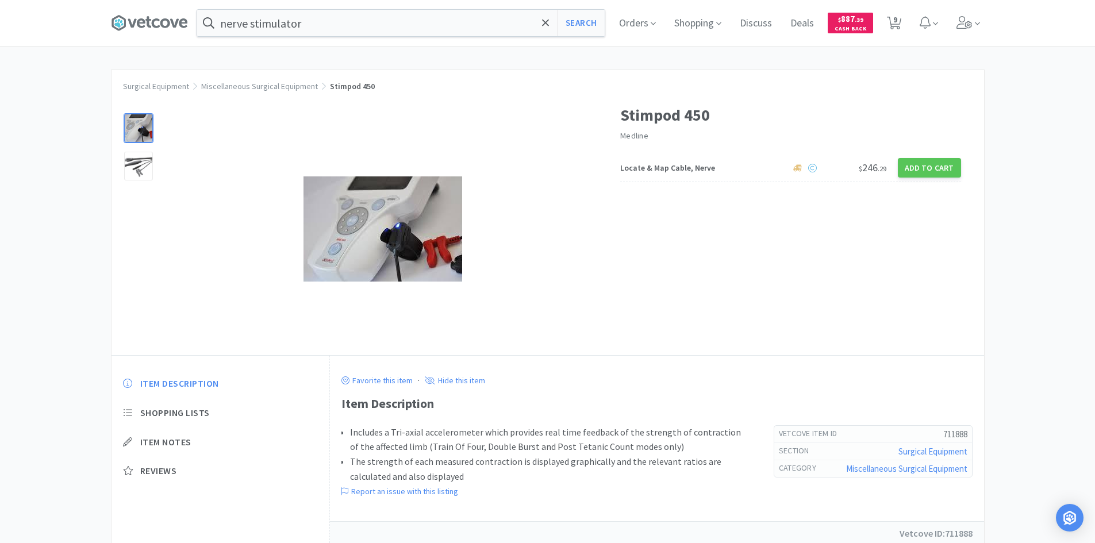
click at [536, 435] on li "Includes a Tri-axial accelerometer which provides real time feedback of the str…" at bounding box center [550, 439] width 401 height 29
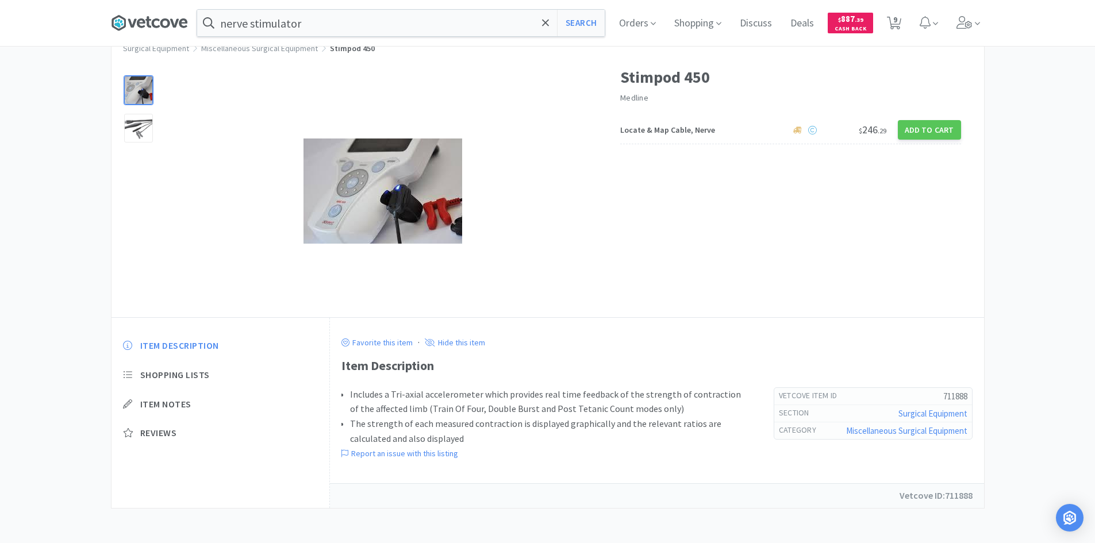
click at [151, 23] on icon at bounding box center [148, 22] width 6 height 11
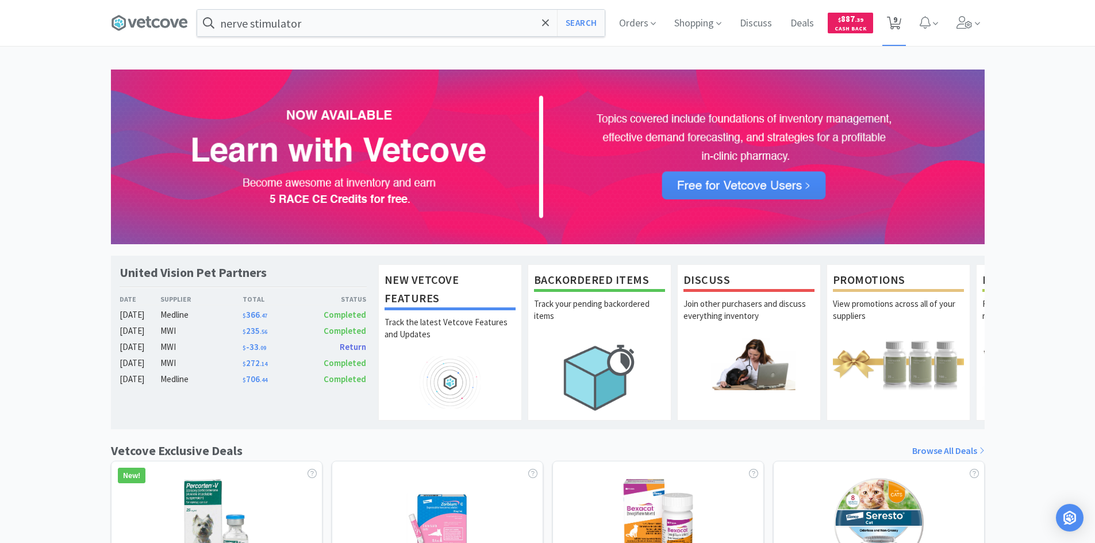
click at [900, 17] on icon at bounding box center [894, 23] width 14 height 13
select select "1"
select select "2"
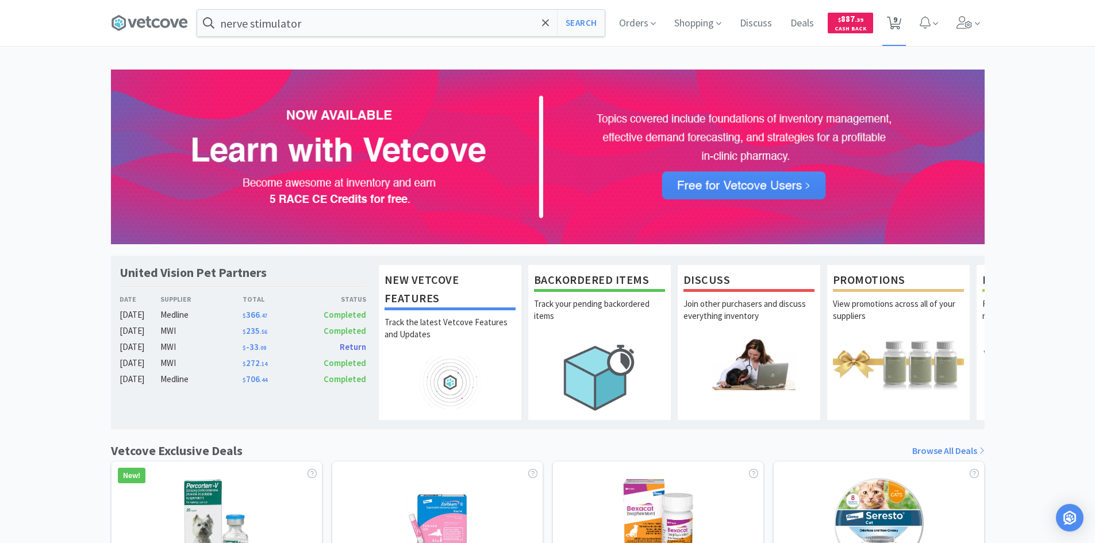
select select "2"
select select "1"
select select "3"
select select "10"
select select "1"
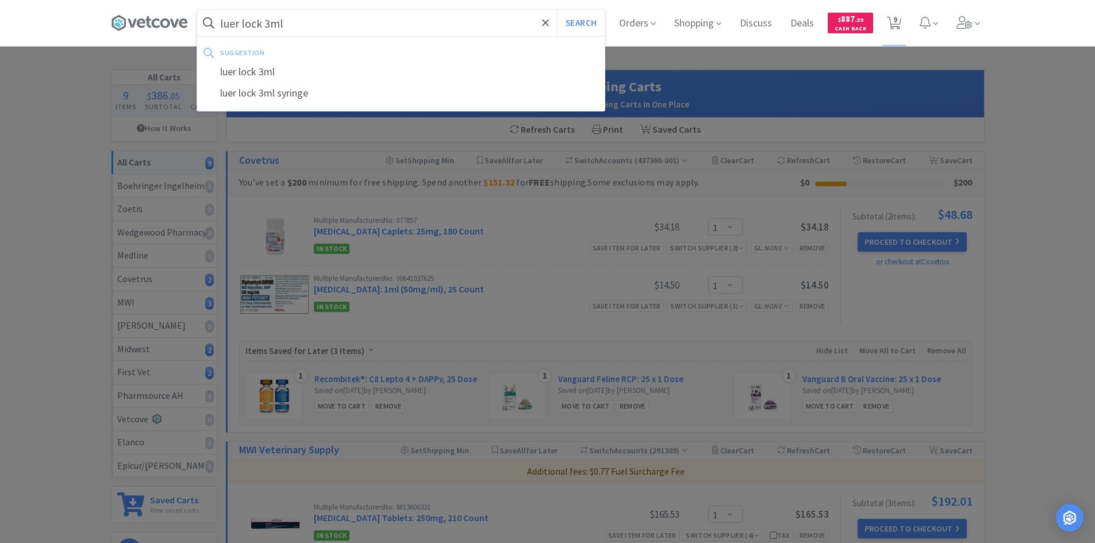
type input "luer lock 3ml"
click at [557, 10] on button "Search" at bounding box center [581, 23] width 48 height 26
select select "1"
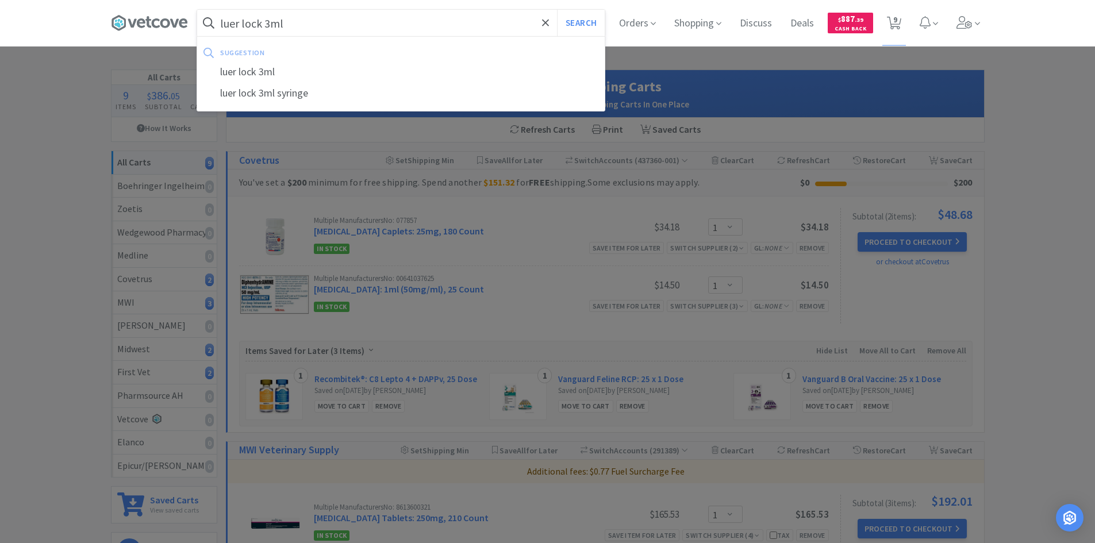
select select "2"
select select "1"
select select "3"
select select "10"
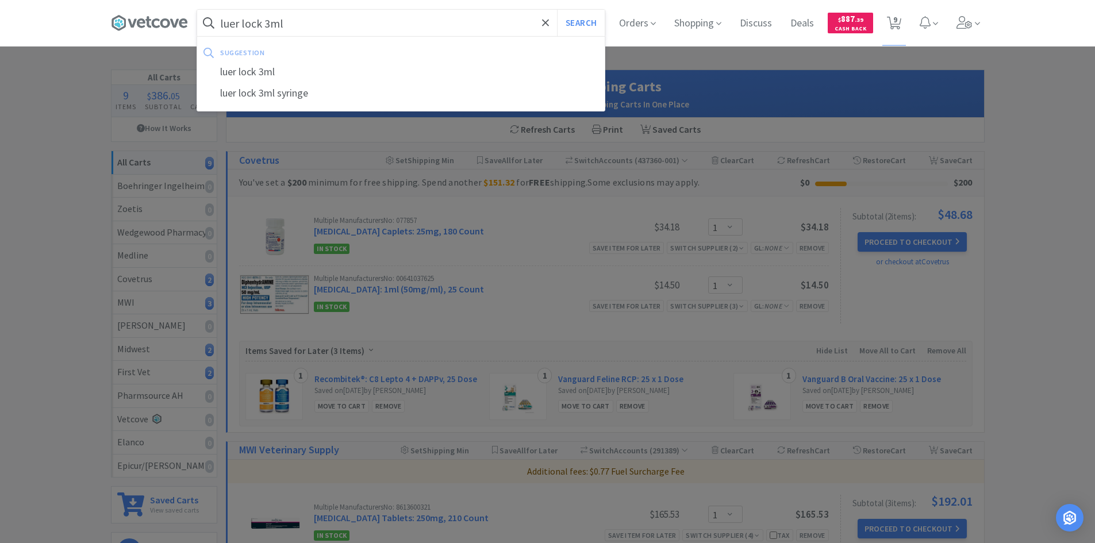
select select "1"
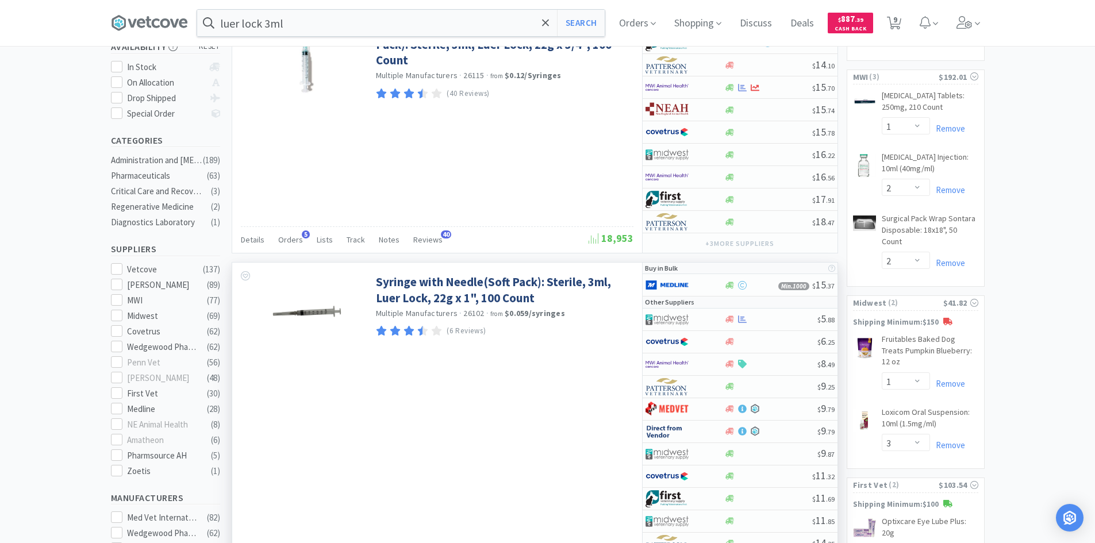
scroll to position [230, 0]
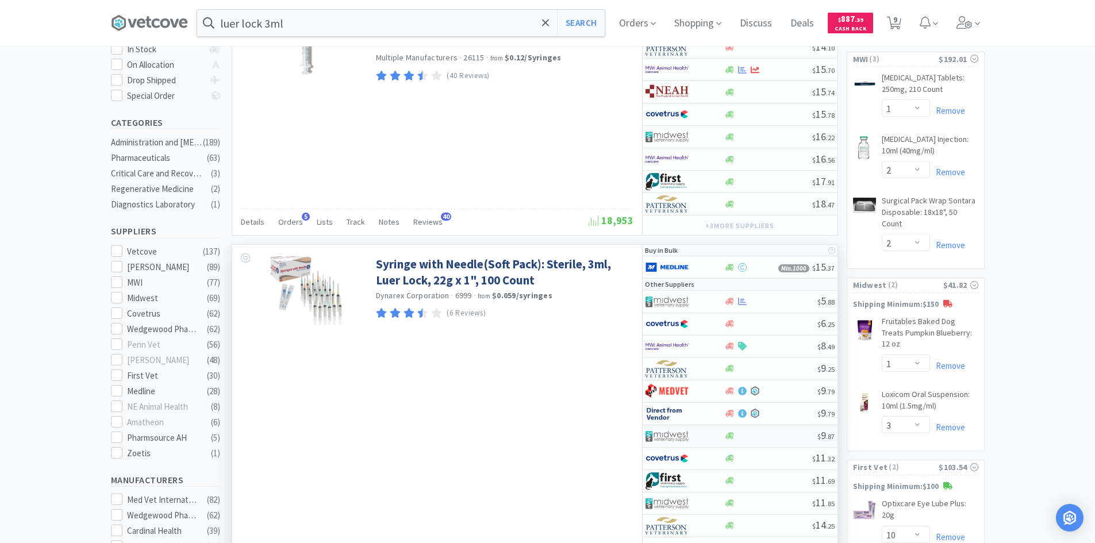
click at [686, 436] on img at bounding box center [666, 436] width 43 height 17
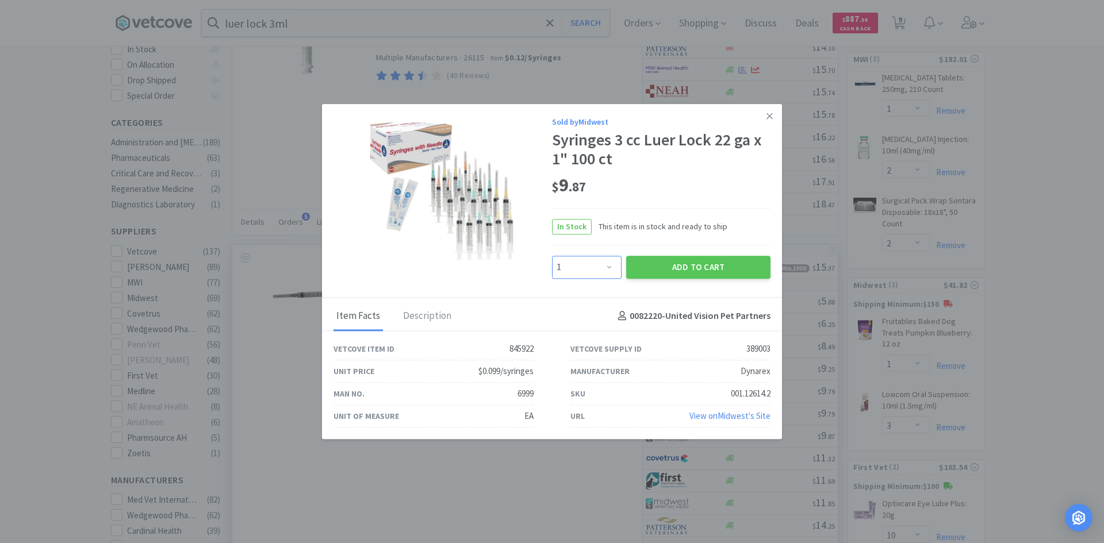
click at [608, 269] on select "Enter Quantity 1 2 3 4 5 6 7 8 9 10 11 12 13 14 15 16 17 18 19 20 Enter Quantity" at bounding box center [587, 267] width 70 height 23
select select "6"
click at [552, 256] on select "Enter Quantity 1 2 3 4 5 6 7 8 9 10 11 12 13 14 15 16 17 18 19 20 Enter Quantity" at bounding box center [587, 267] width 70 height 23
click at [675, 270] on button "Add to Cart" at bounding box center [698, 267] width 144 height 23
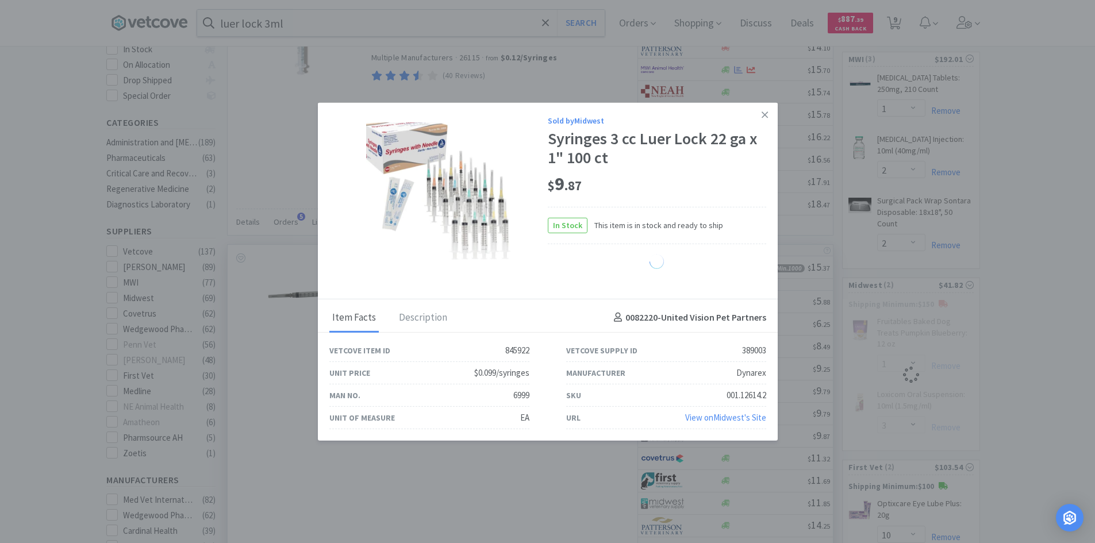
select select "6"
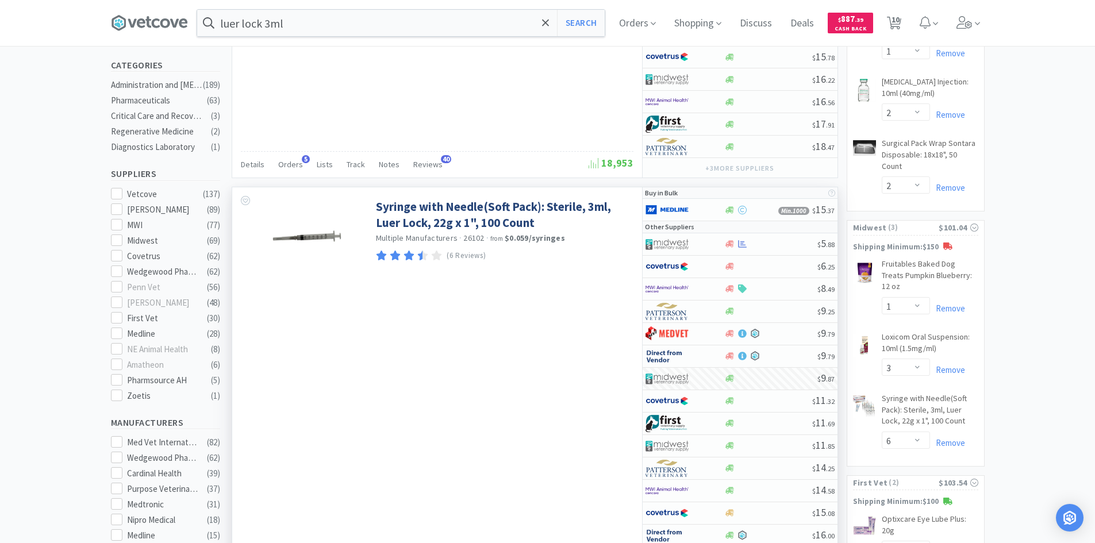
scroll to position [0, 0]
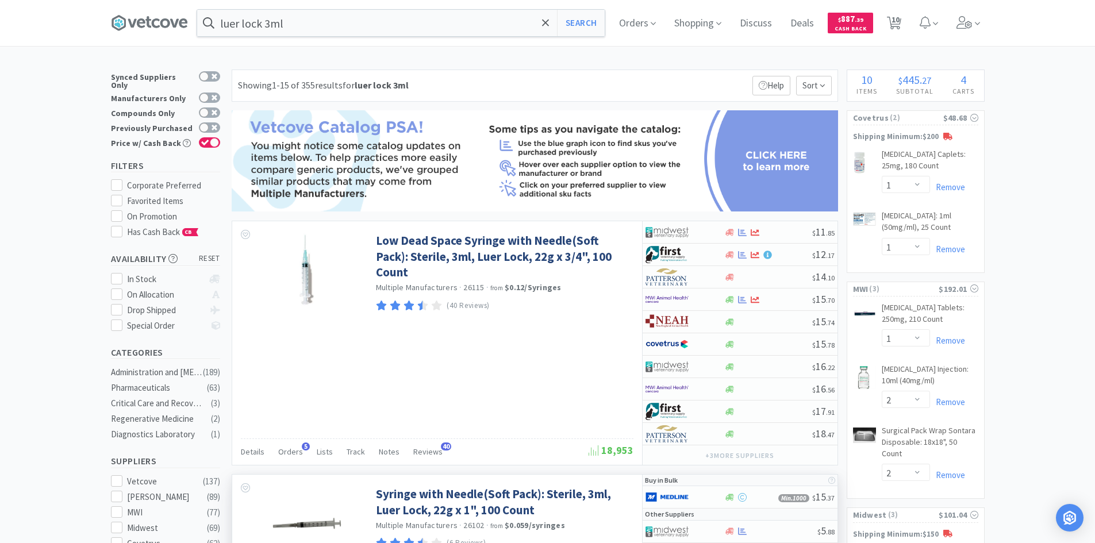
drag, startPoint x: 1026, startPoint y: 242, endPoint x: 1016, endPoint y: 213, distance: 31.3
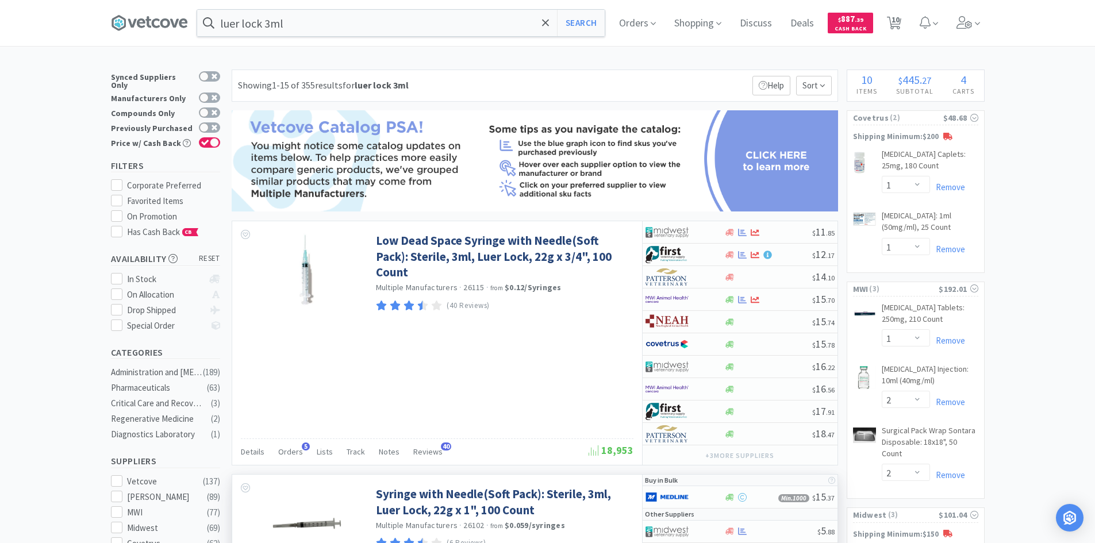
drag, startPoint x: 1009, startPoint y: 260, endPoint x: 1017, endPoint y: 276, distance: 17.7
